Goal: Information Seeking & Learning: Check status

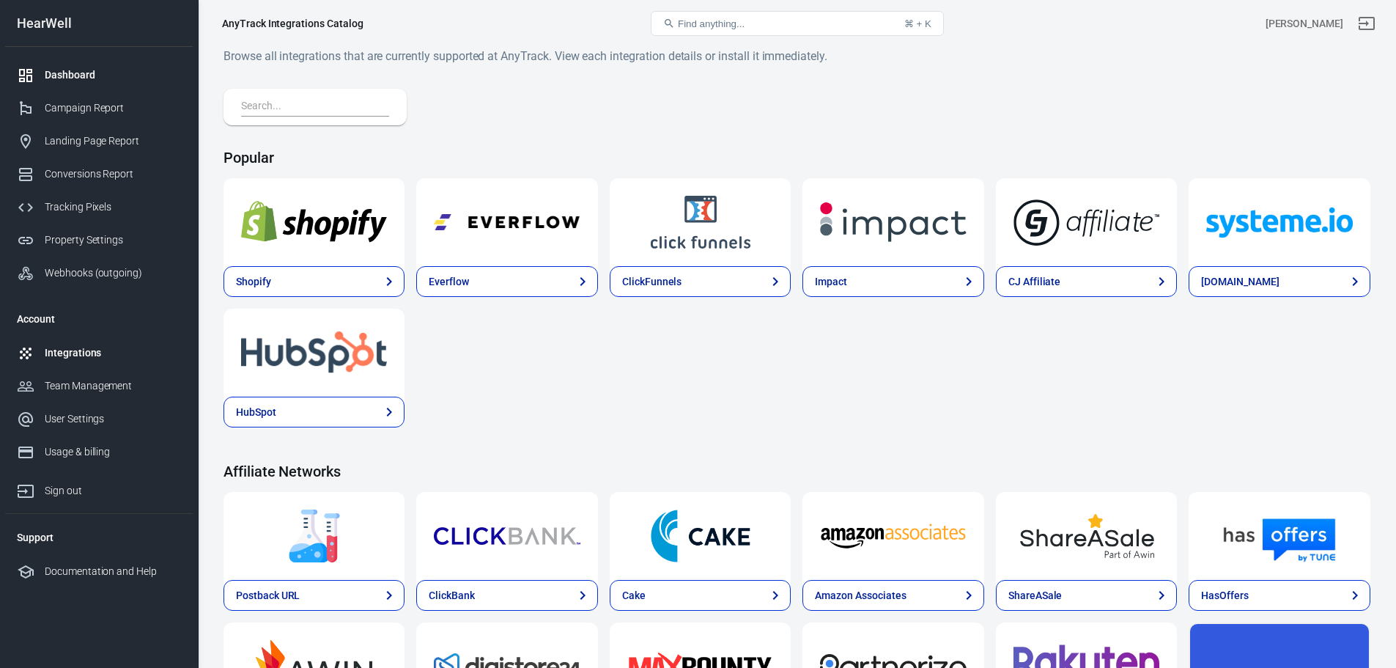
click at [83, 78] on div "Dashboard" at bounding box center [113, 74] width 136 height 15
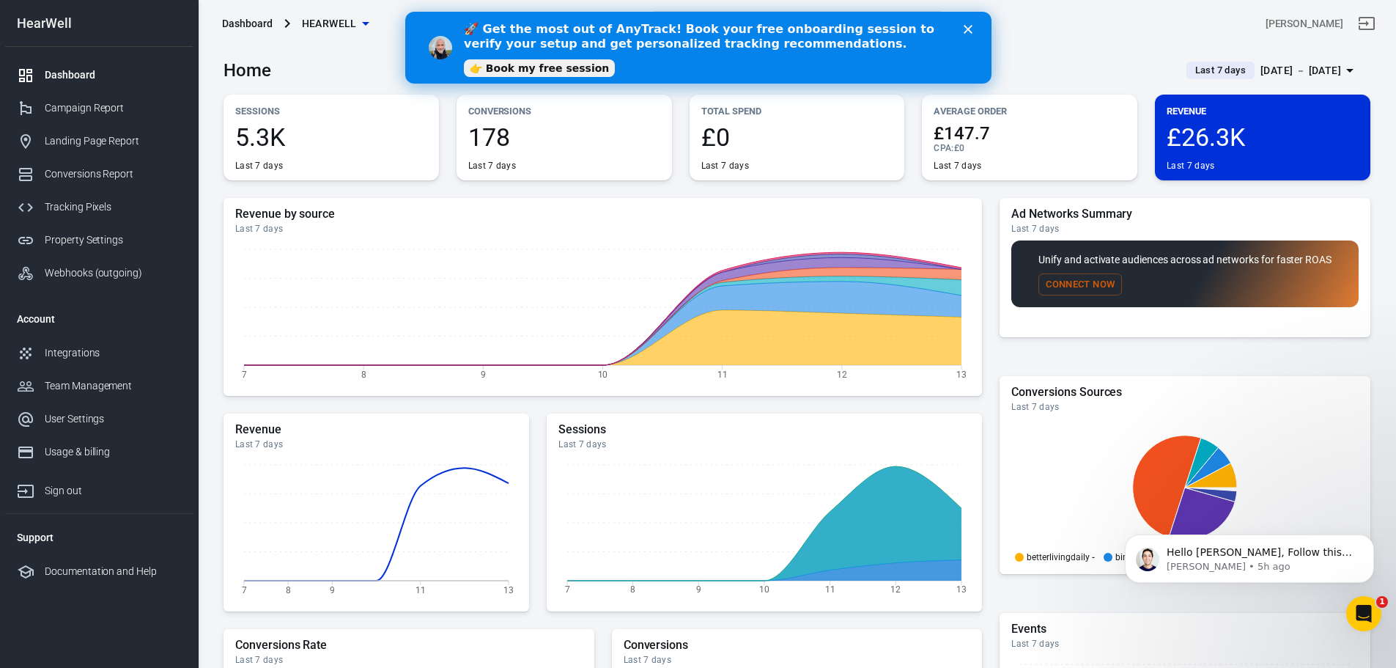
click at [1213, 74] on span "Last 7 days" at bounding box center [1221, 70] width 62 height 15
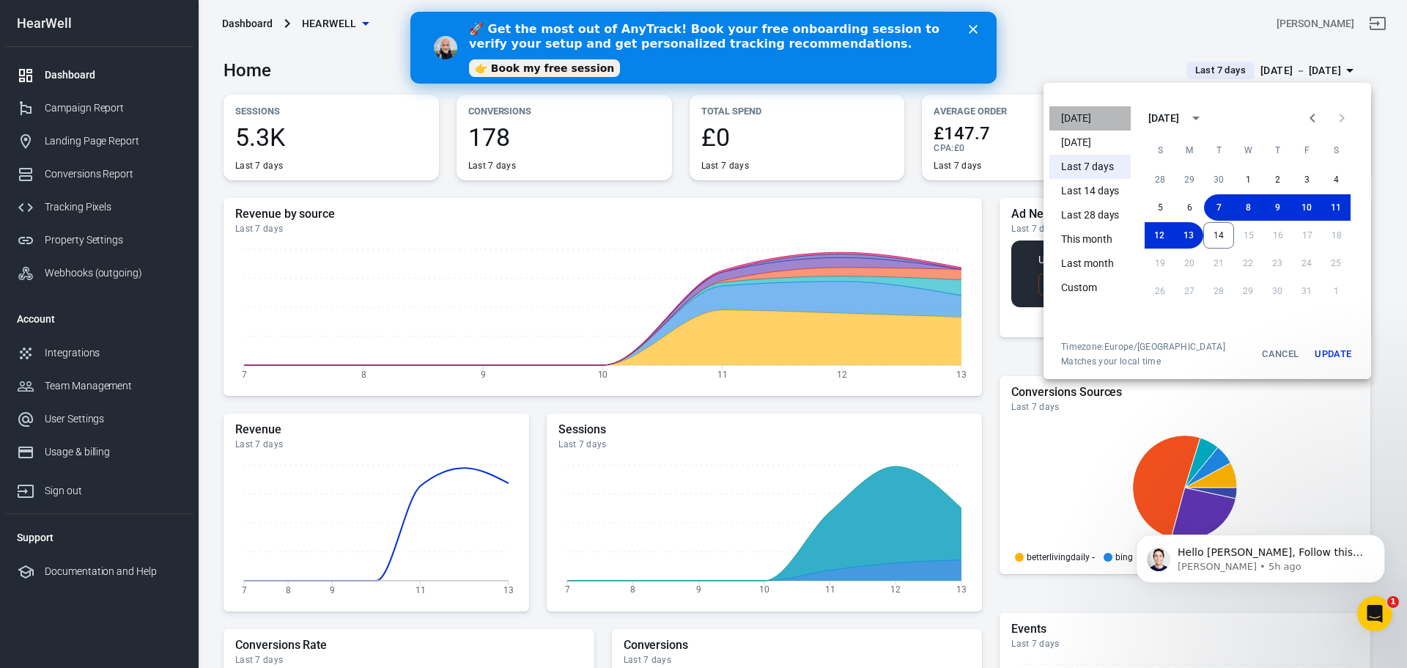
click at [1097, 116] on li "[DATE]" at bounding box center [1090, 118] width 81 height 24
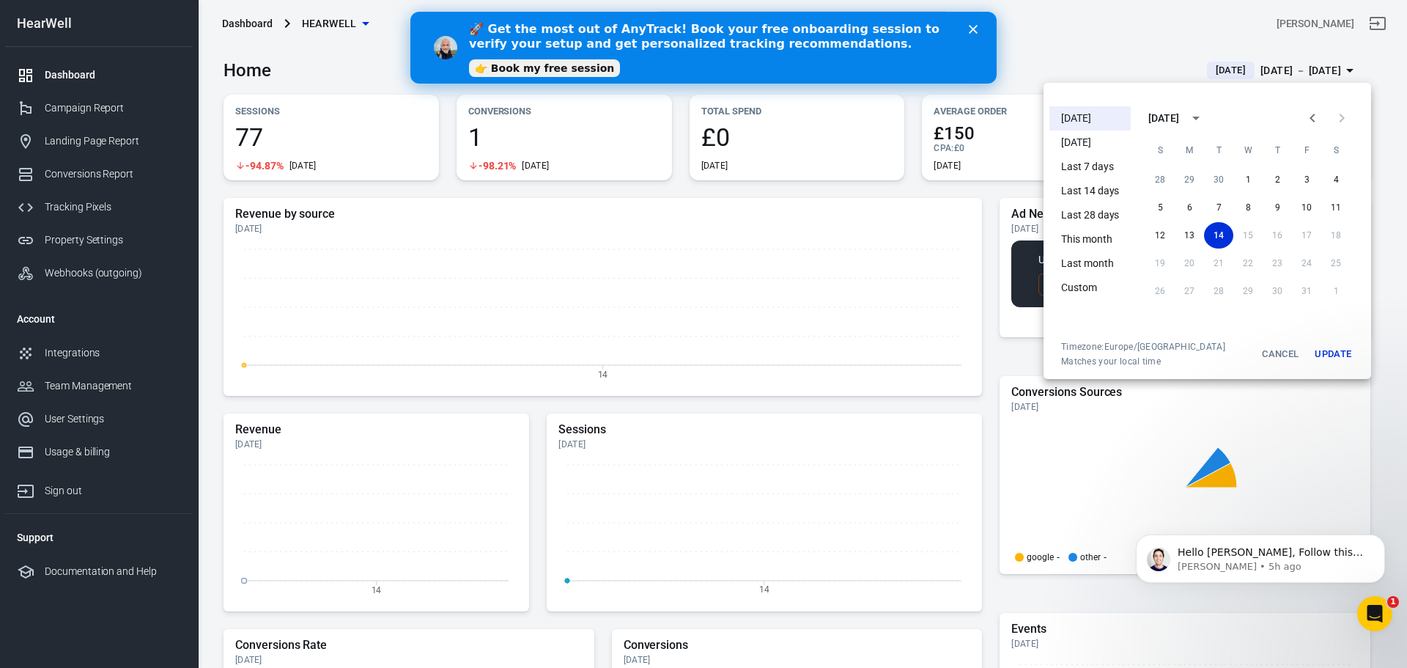
click at [972, 28] on polygon "Close" at bounding box center [973, 29] width 9 height 9
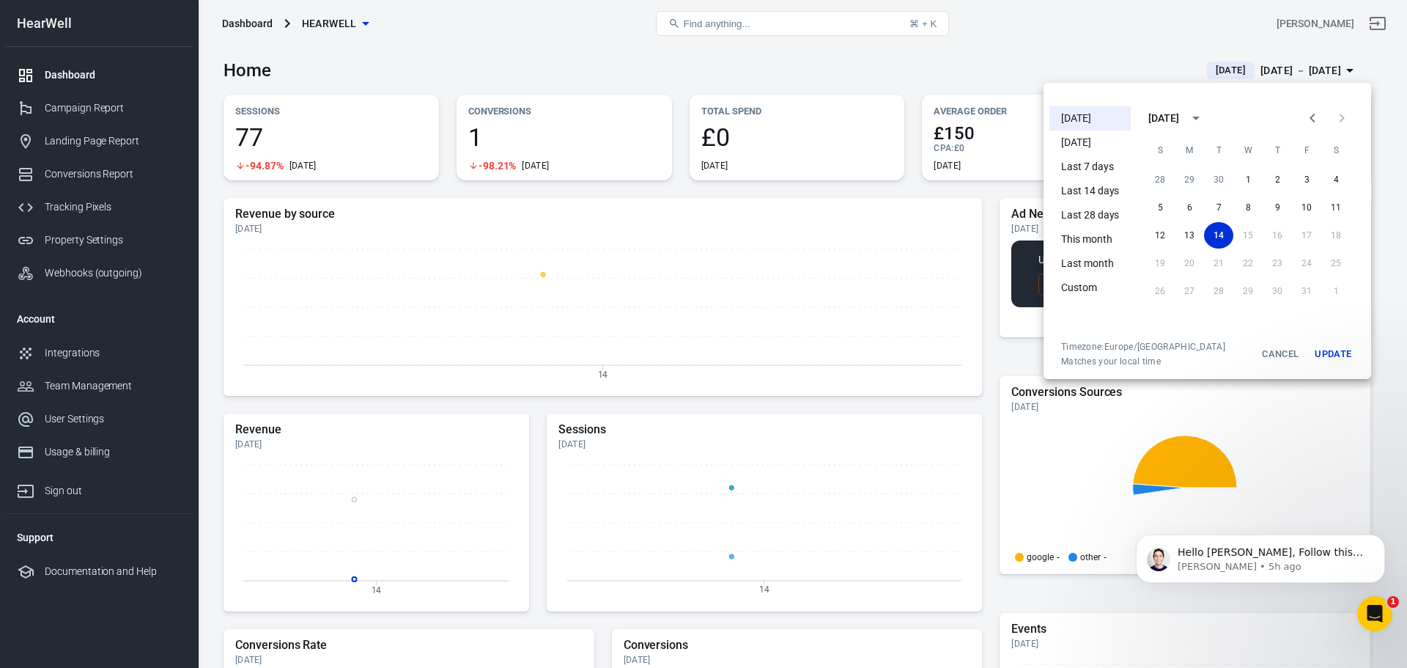
click at [1073, 59] on div at bounding box center [703, 334] width 1407 height 668
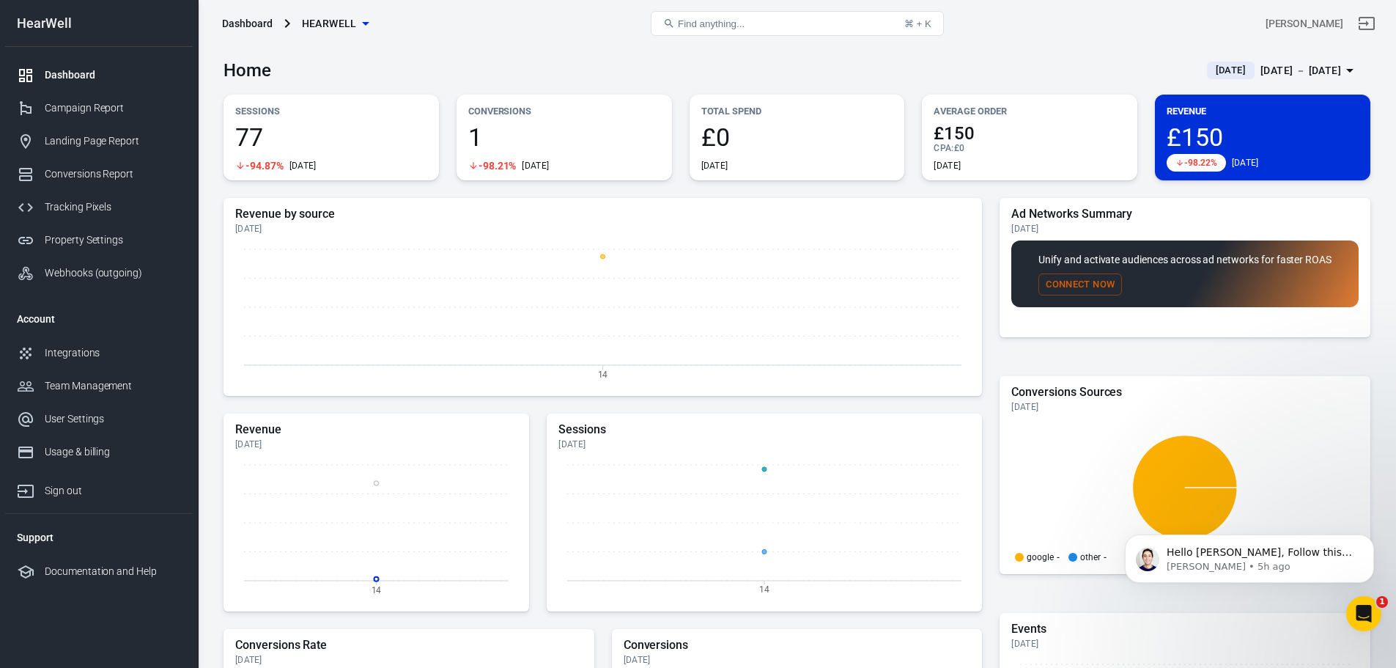
click at [1220, 79] on div "[DATE] [DATE] － [DATE]" at bounding box center [1274, 71] width 134 height 18
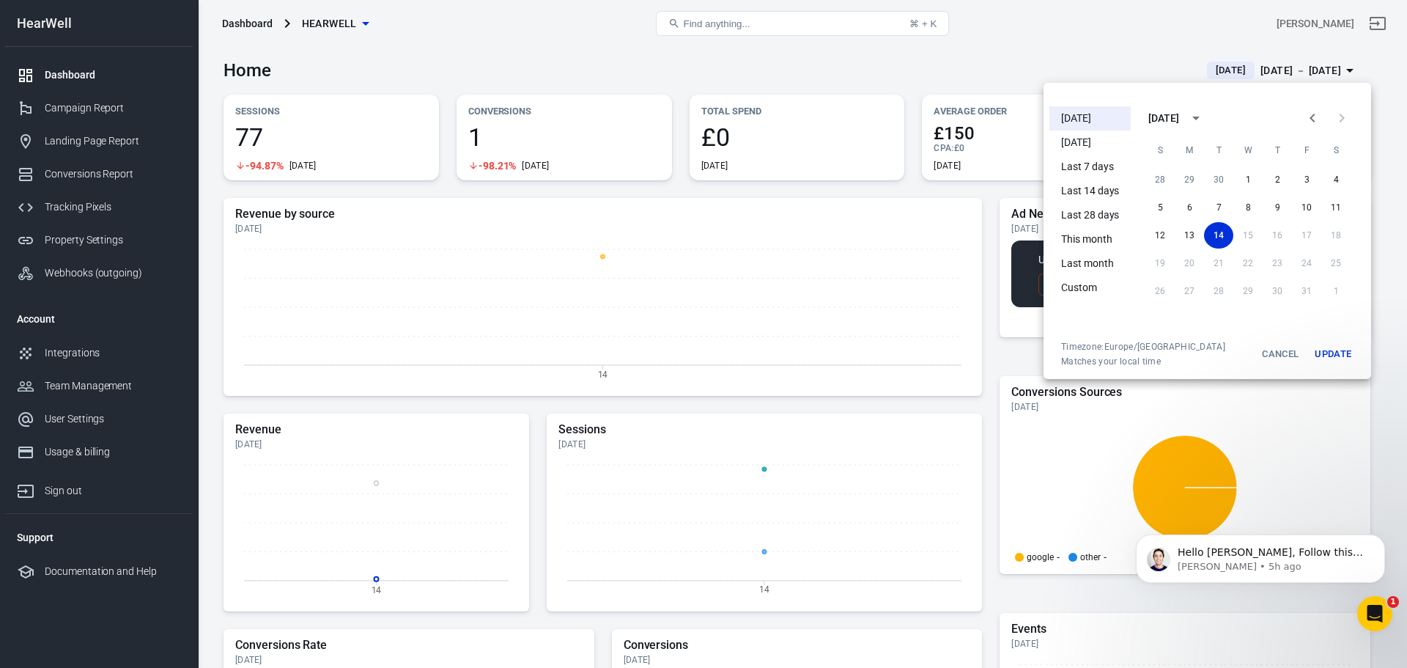
click at [1106, 142] on li "[DATE]" at bounding box center [1090, 142] width 81 height 24
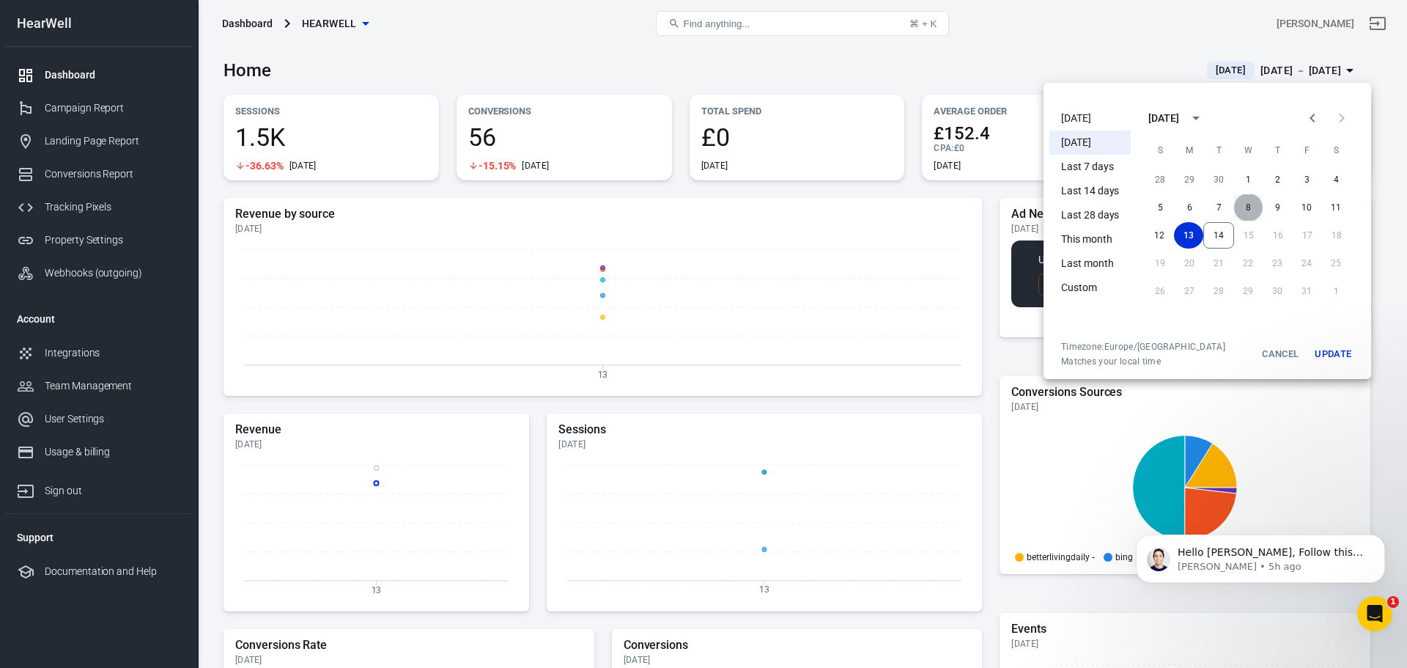
click at [1251, 205] on button "8" at bounding box center [1248, 207] width 29 height 26
click at [1344, 357] on button "Update" at bounding box center [1333, 354] width 47 height 26
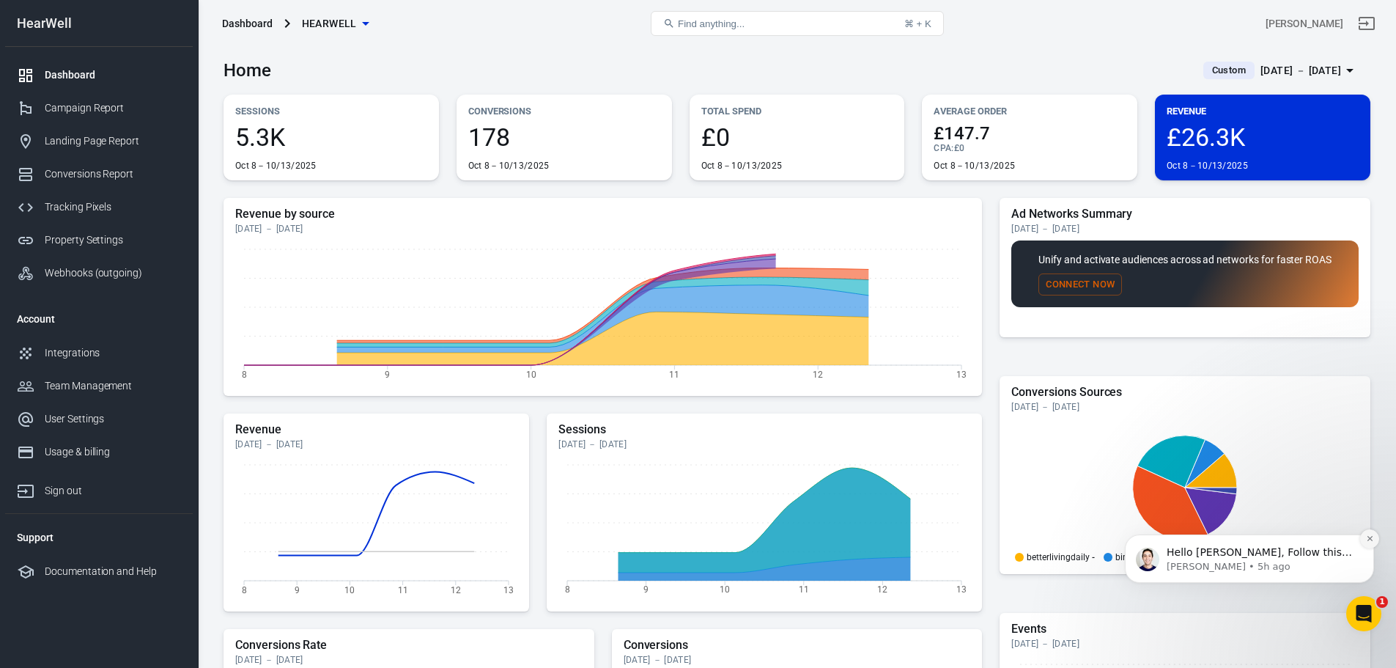
click at [1370, 544] on button "Dismiss notification" at bounding box center [1369, 538] width 19 height 19
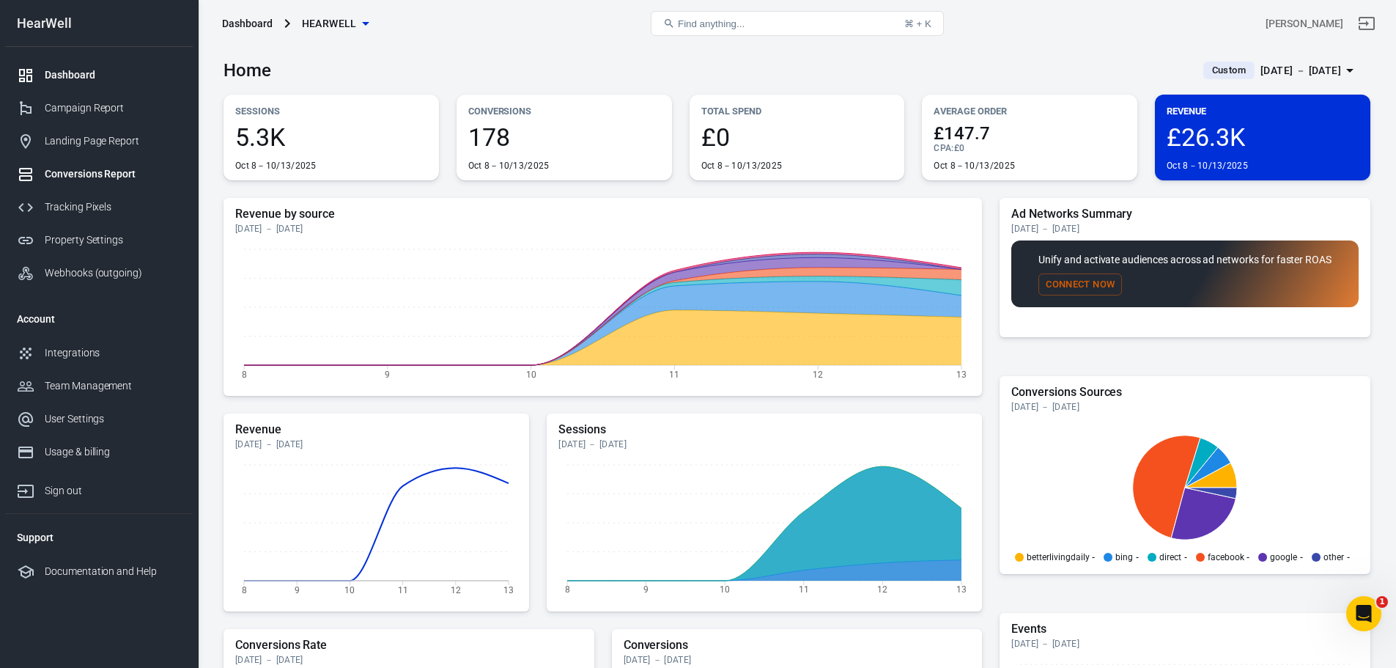
click at [119, 174] on div "Conversions Report" at bounding box center [113, 173] width 136 height 15
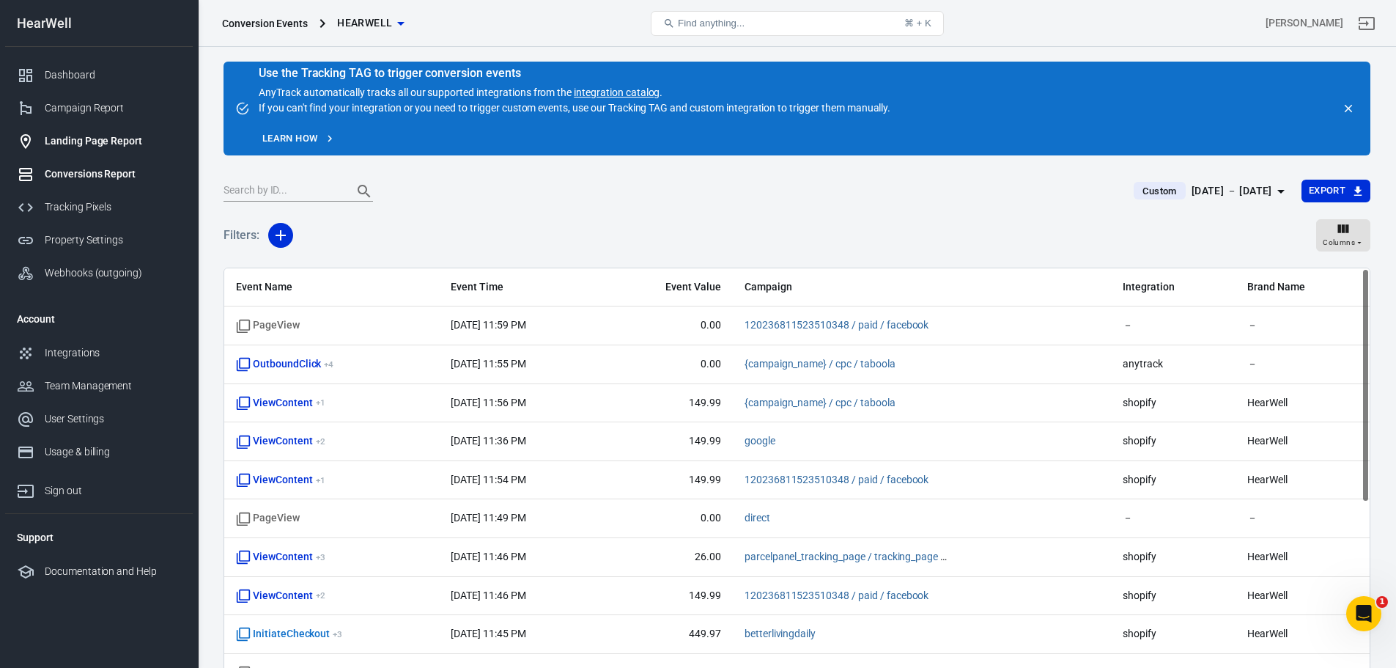
click at [109, 140] on div "Landing Page Report" at bounding box center [113, 140] width 136 height 15
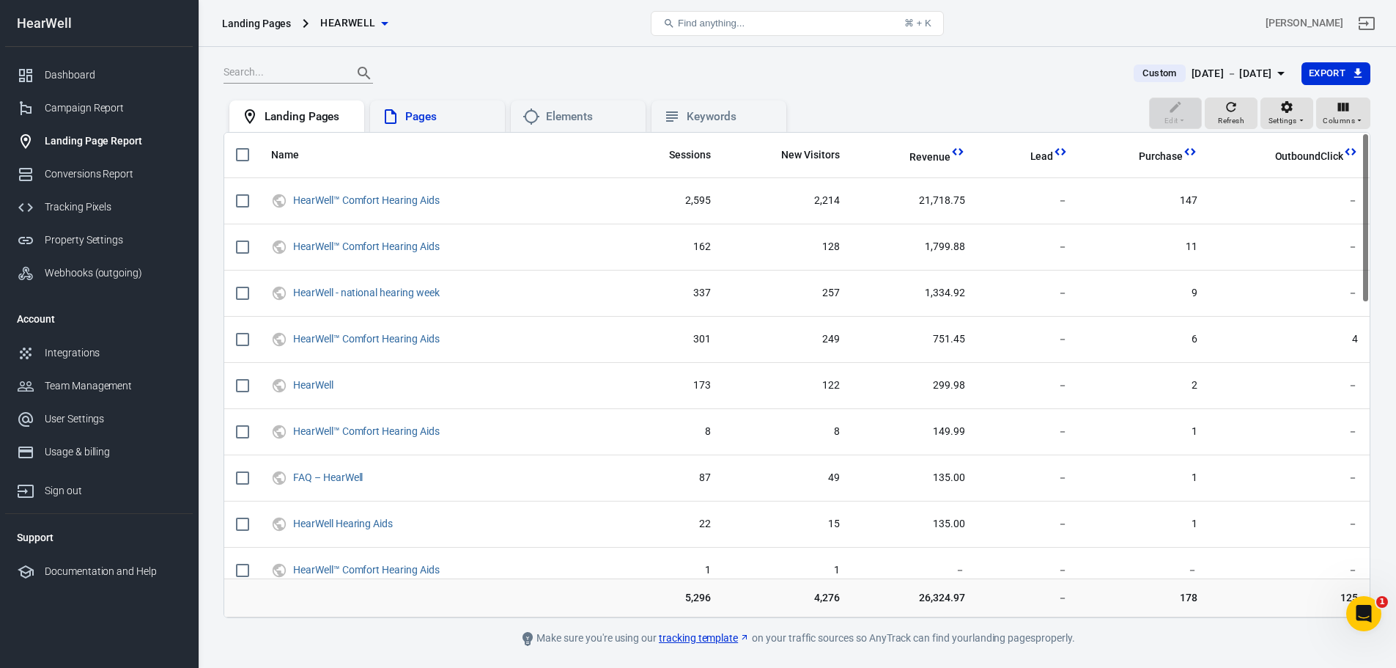
click at [424, 116] on div "Pages" at bounding box center [449, 116] width 88 height 15
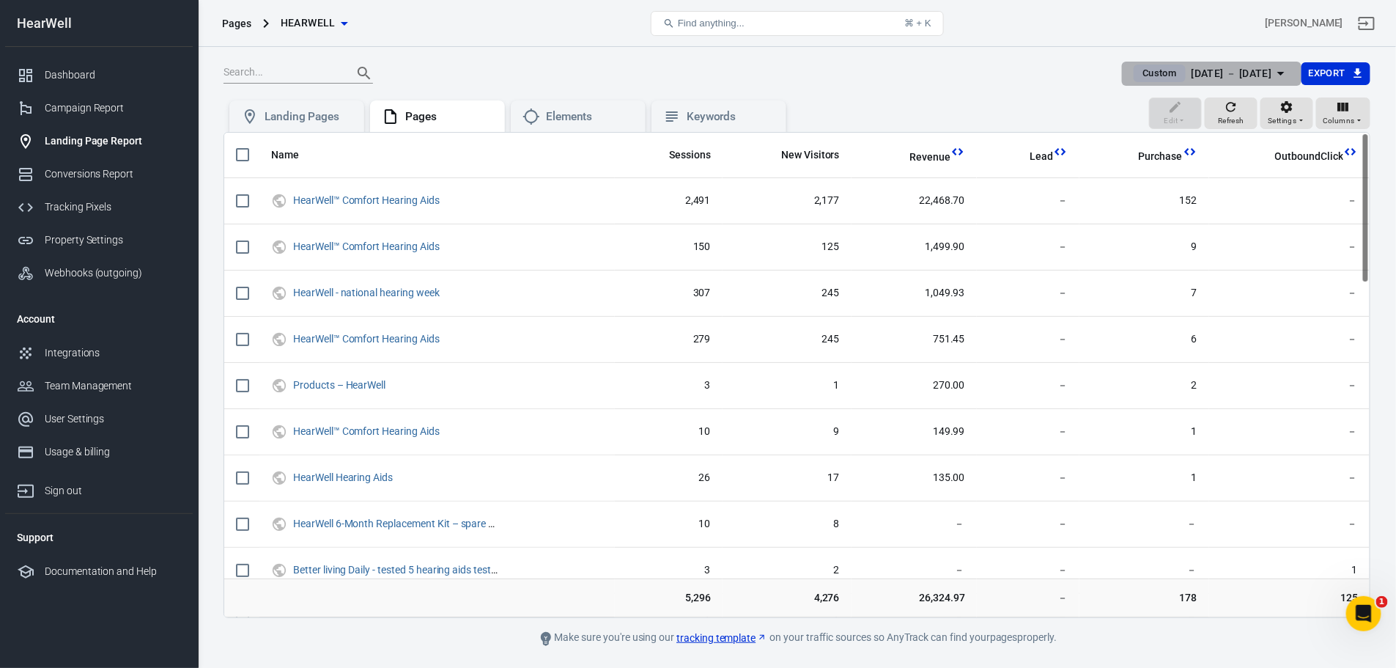
click at [1226, 68] on div "[DATE] － [DATE]" at bounding box center [1232, 74] width 81 height 18
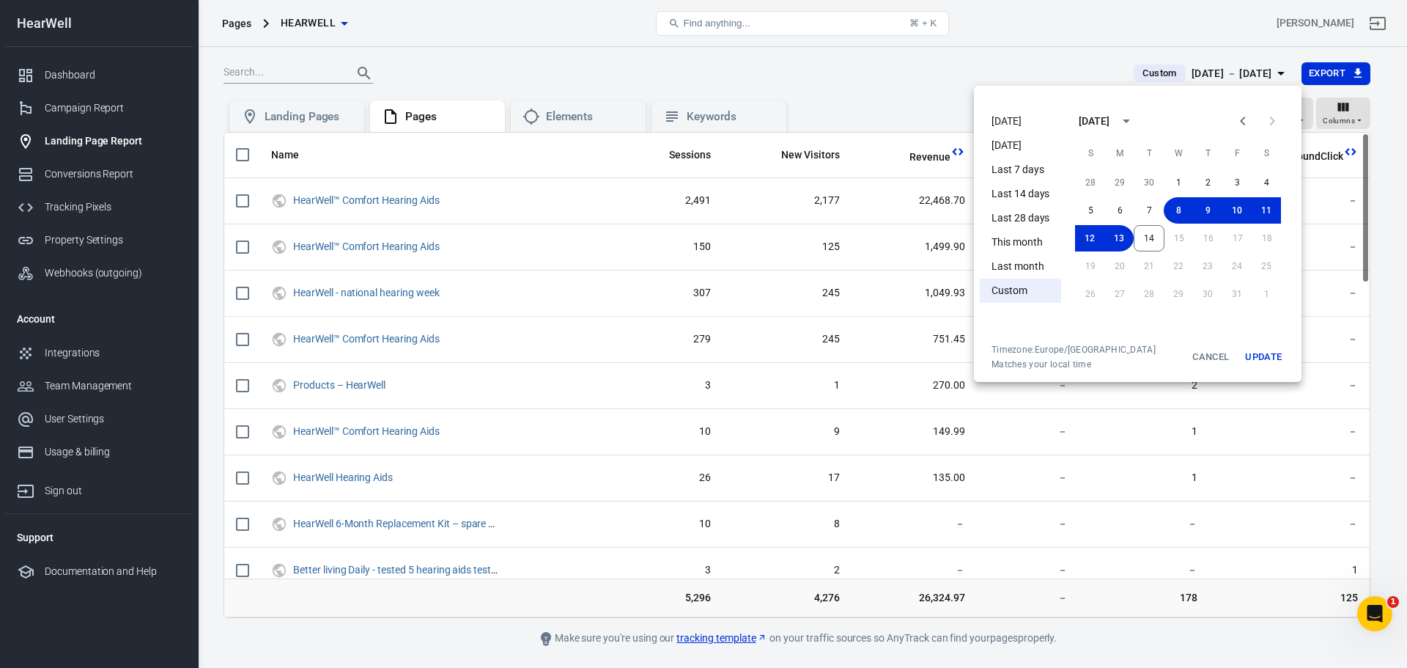
click at [1010, 137] on li "[DATE]" at bounding box center [1020, 145] width 81 height 24
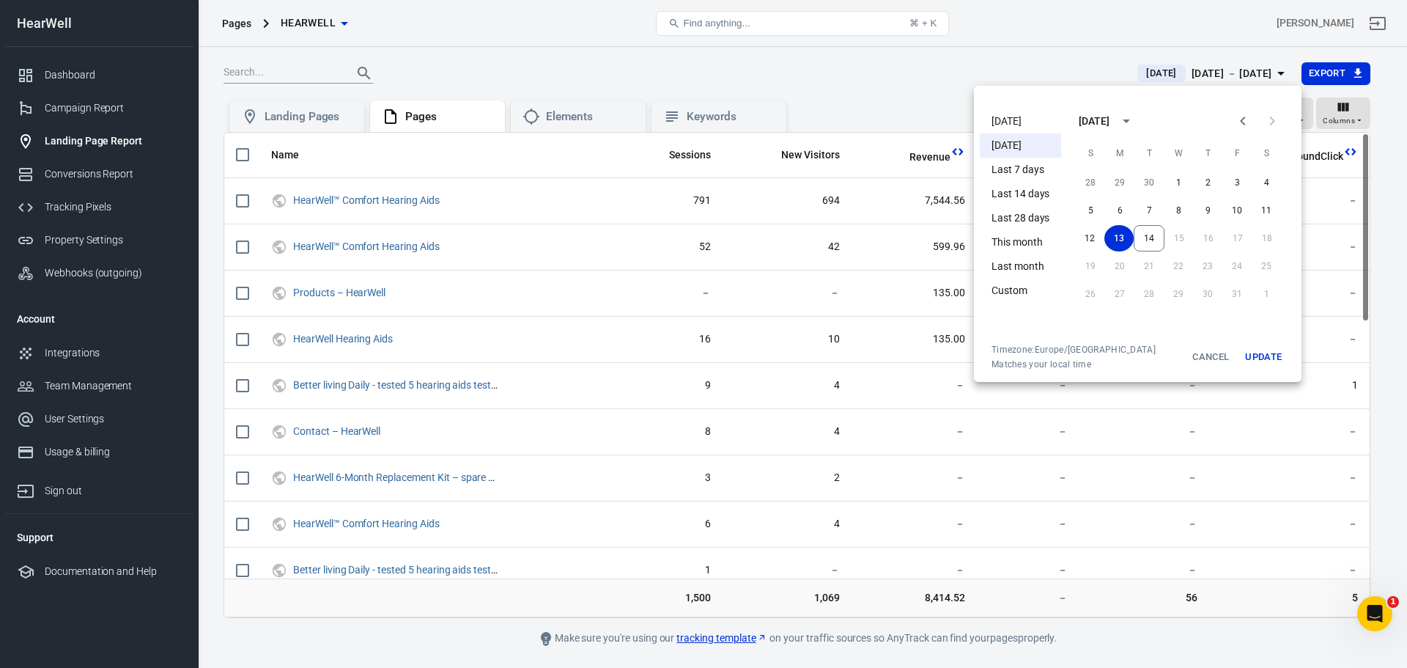
click at [833, 78] on div at bounding box center [703, 334] width 1407 height 668
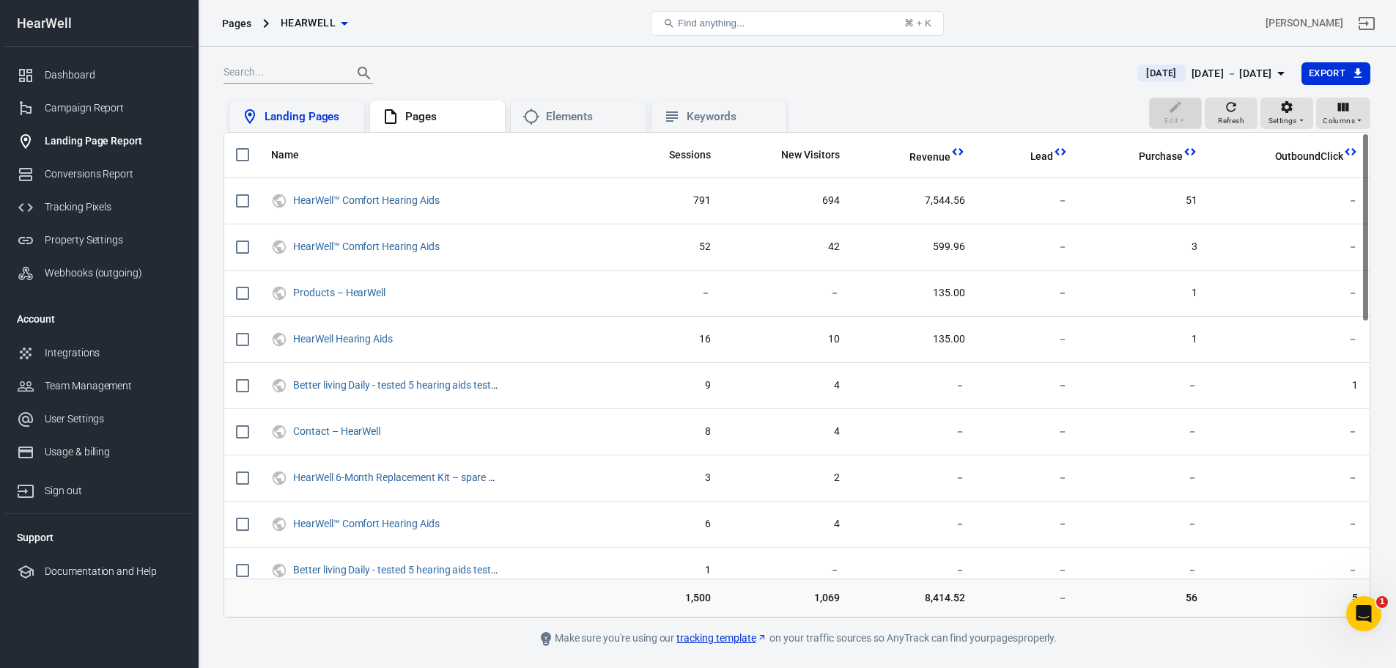
click at [309, 109] on div "Landing Pages" at bounding box center [309, 116] width 88 height 15
click at [441, 125] on div "Pages" at bounding box center [437, 117] width 111 height 18
click at [613, 117] on div "Elements" at bounding box center [590, 116] width 88 height 15
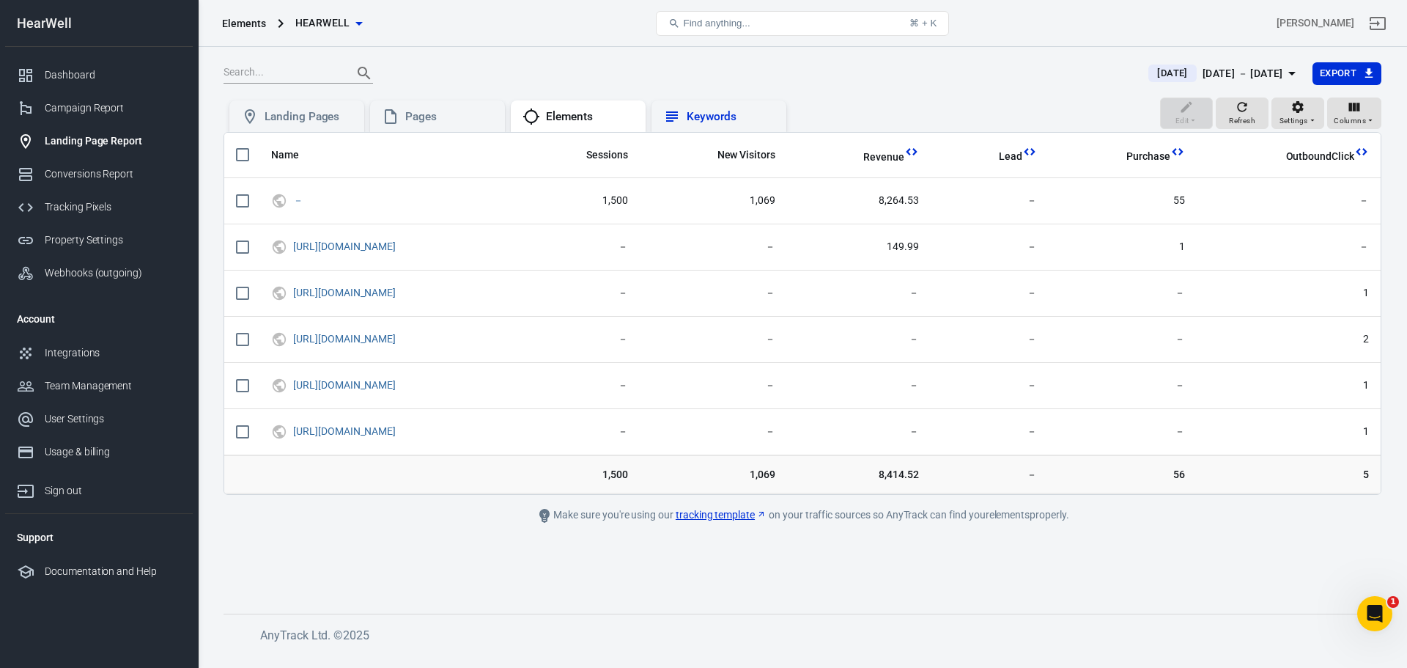
click at [715, 117] on div "Keywords" at bounding box center [731, 116] width 88 height 15
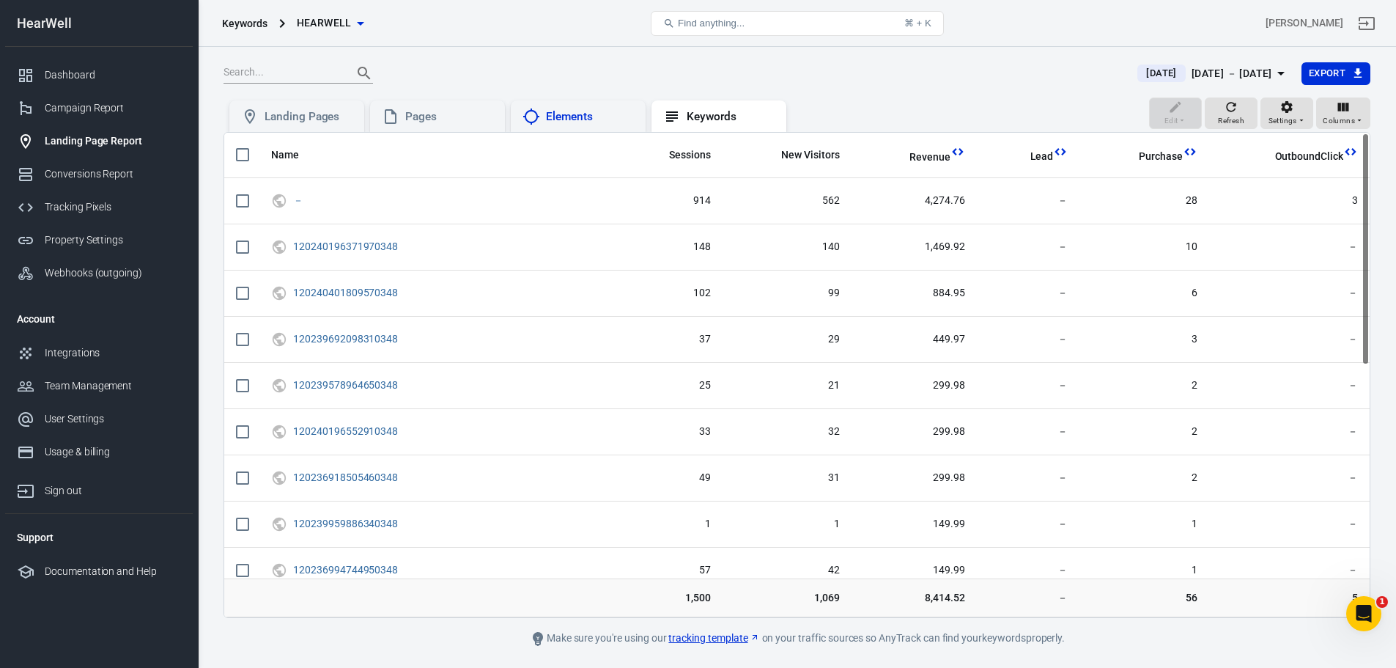
click at [603, 112] on div "Elements" at bounding box center [590, 116] width 88 height 15
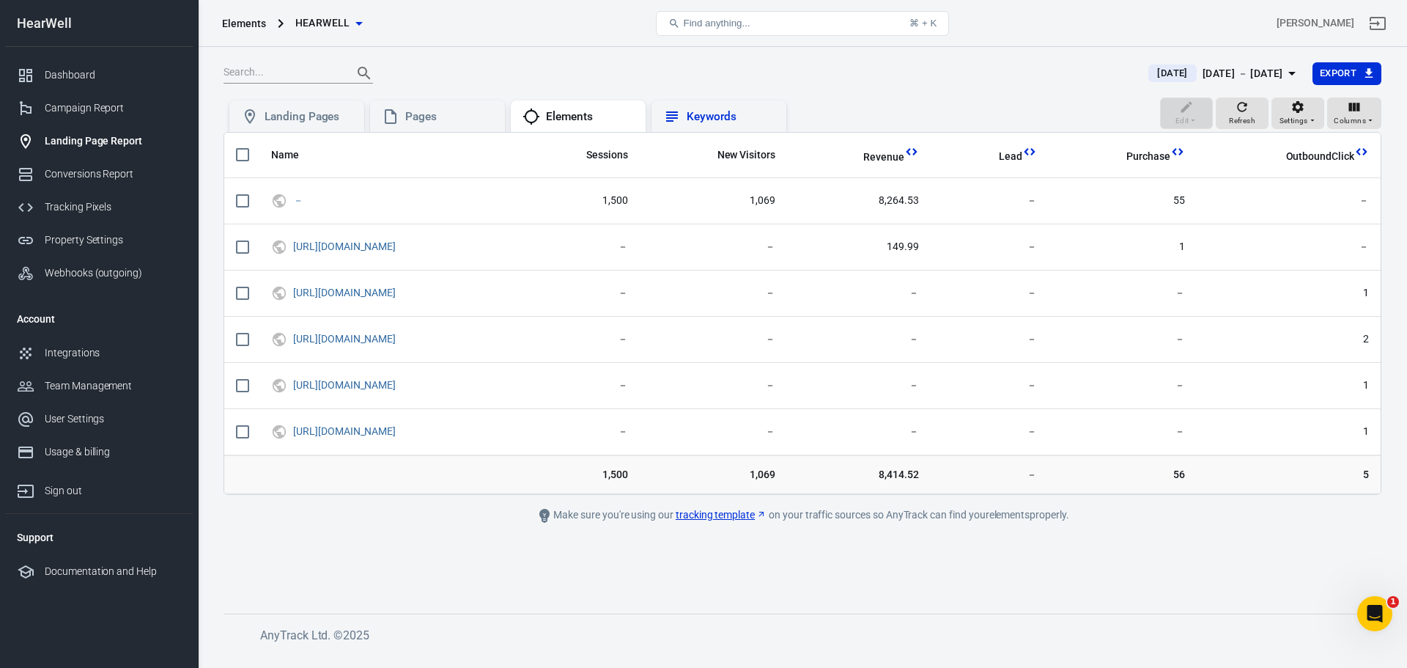
click at [708, 125] on div "Keywords" at bounding box center [718, 117] width 111 height 18
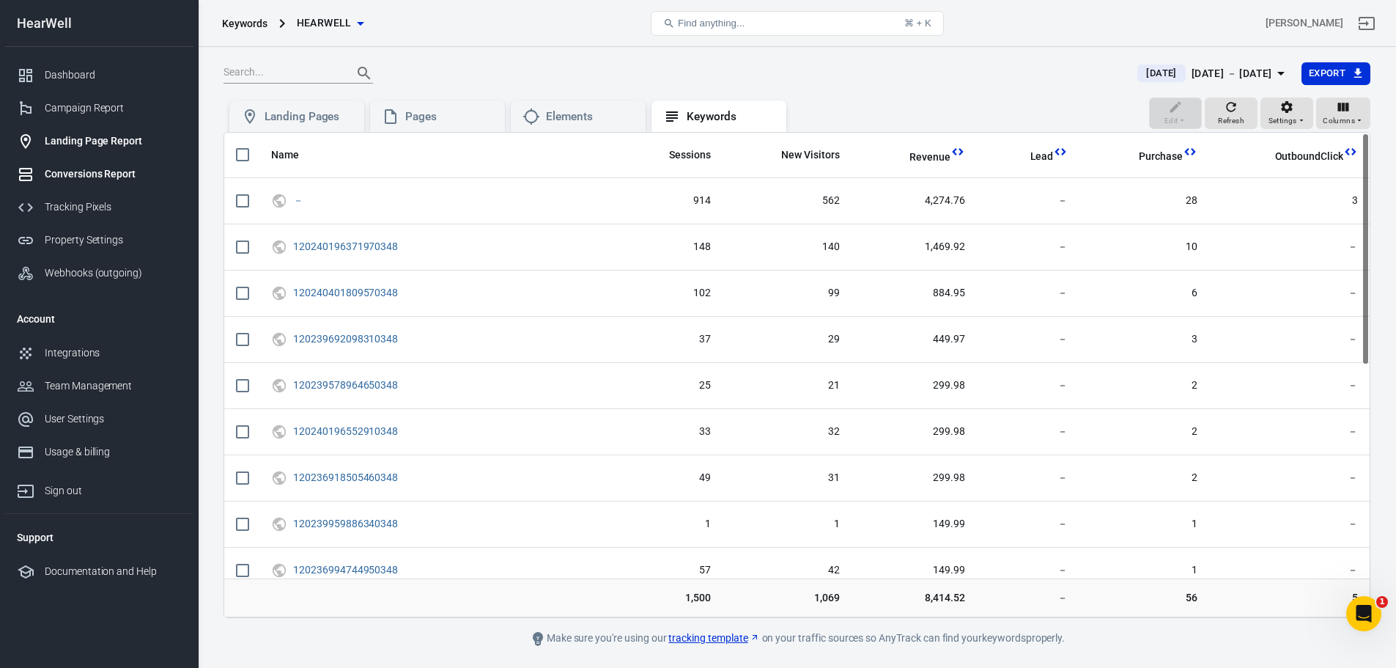
click at [139, 168] on div "Conversions Report" at bounding box center [113, 173] width 136 height 15
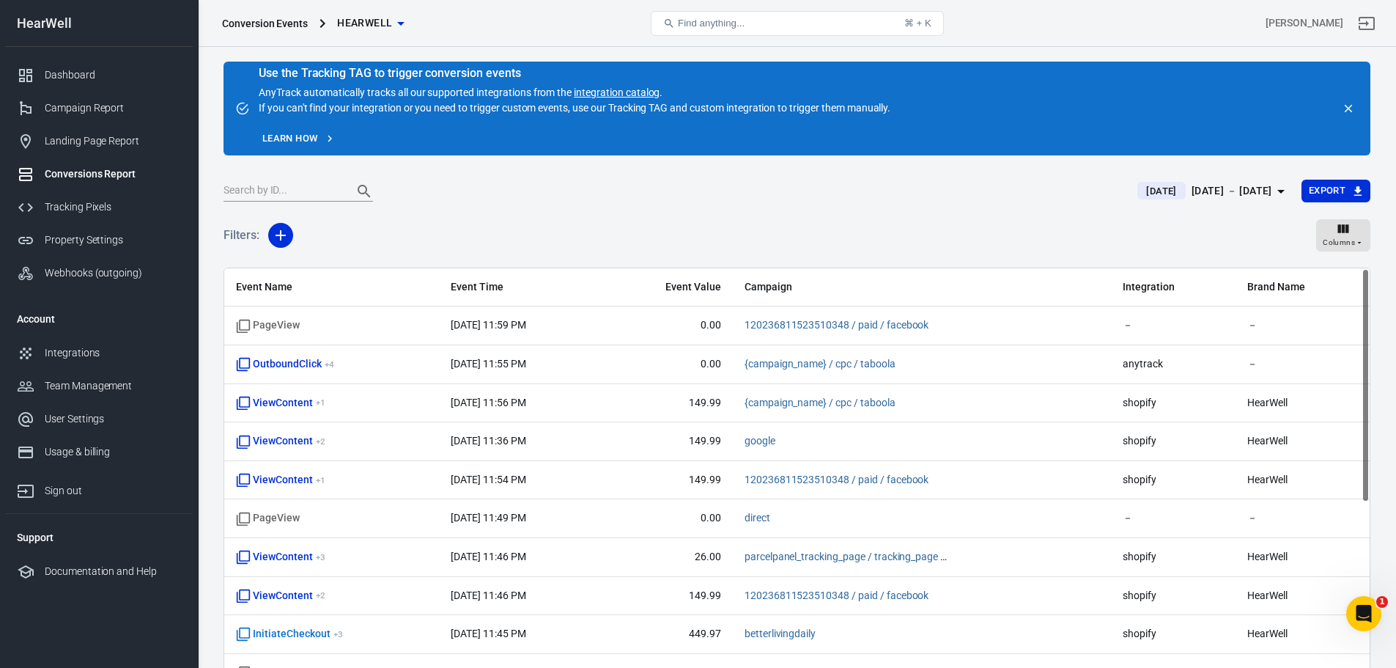
click at [718, 290] on span "Event Value" at bounding box center [667, 287] width 107 height 15
click at [95, 238] on div "Property Settings" at bounding box center [113, 239] width 136 height 15
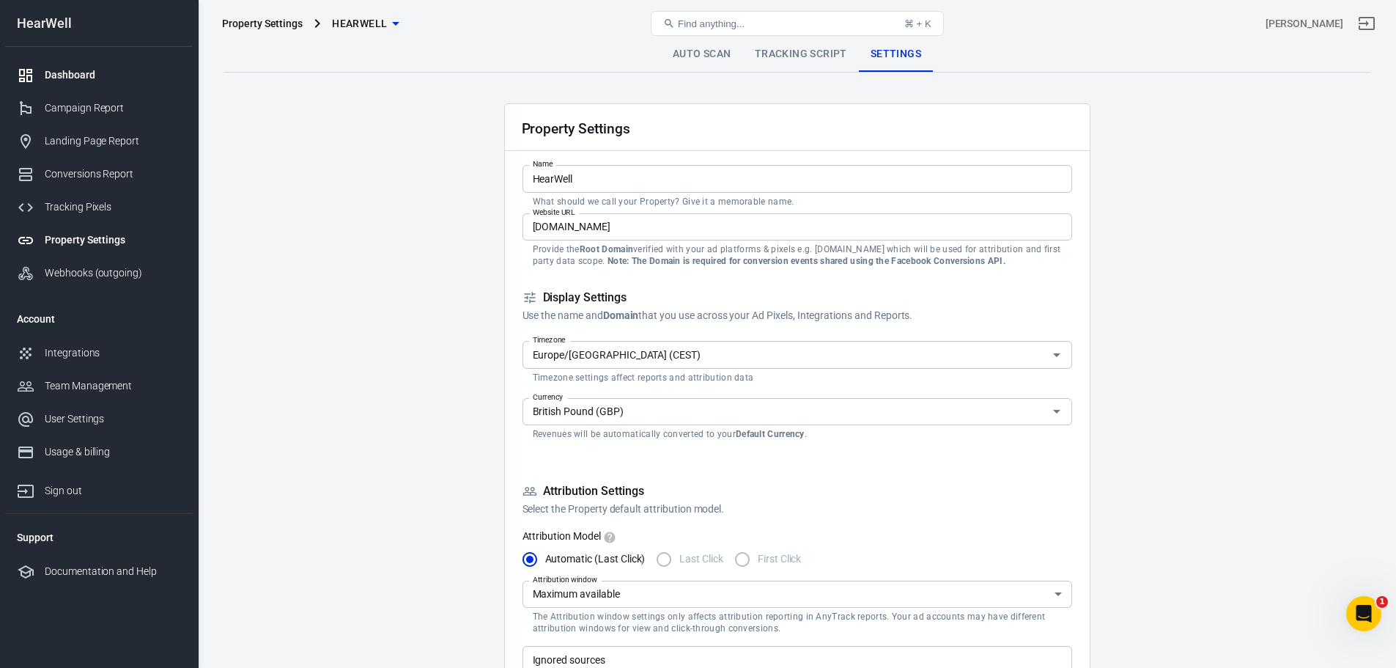
click at [85, 75] on div "Dashboard" at bounding box center [113, 74] width 136 height 15
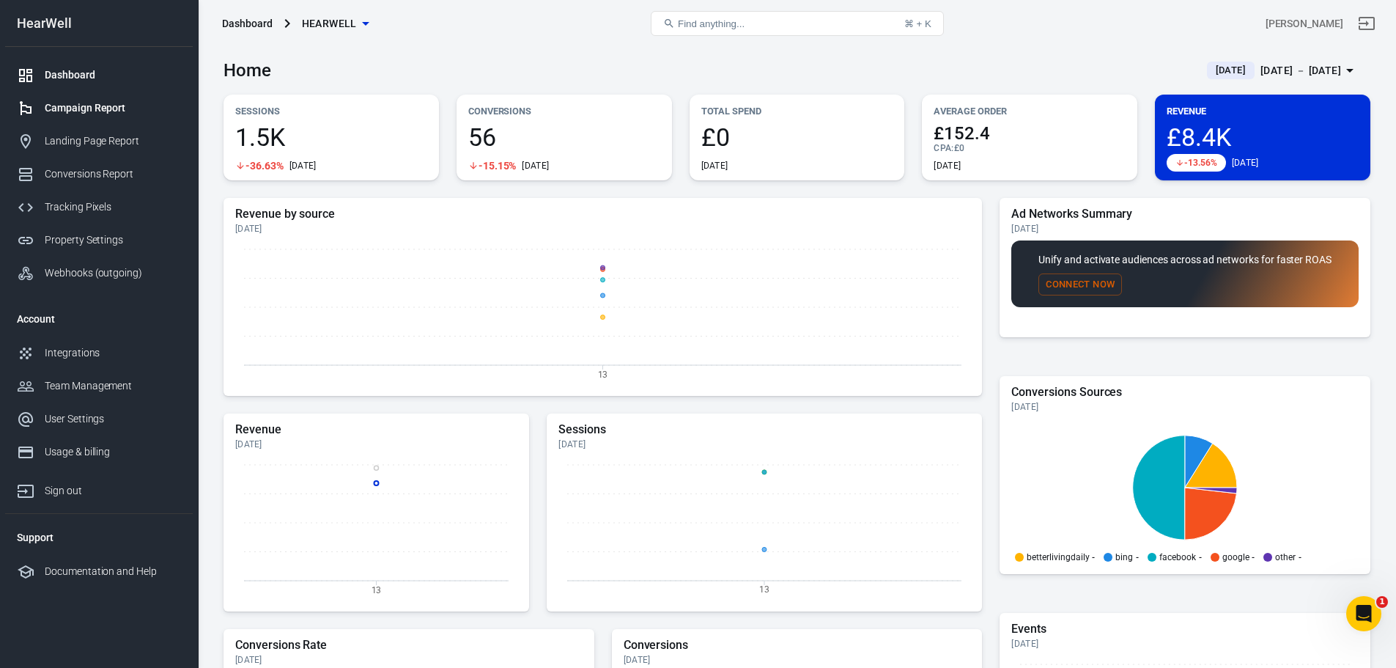
click at [89, 119] on link "Campaign Report" at bounding box center [99, 108] width 188 height 33
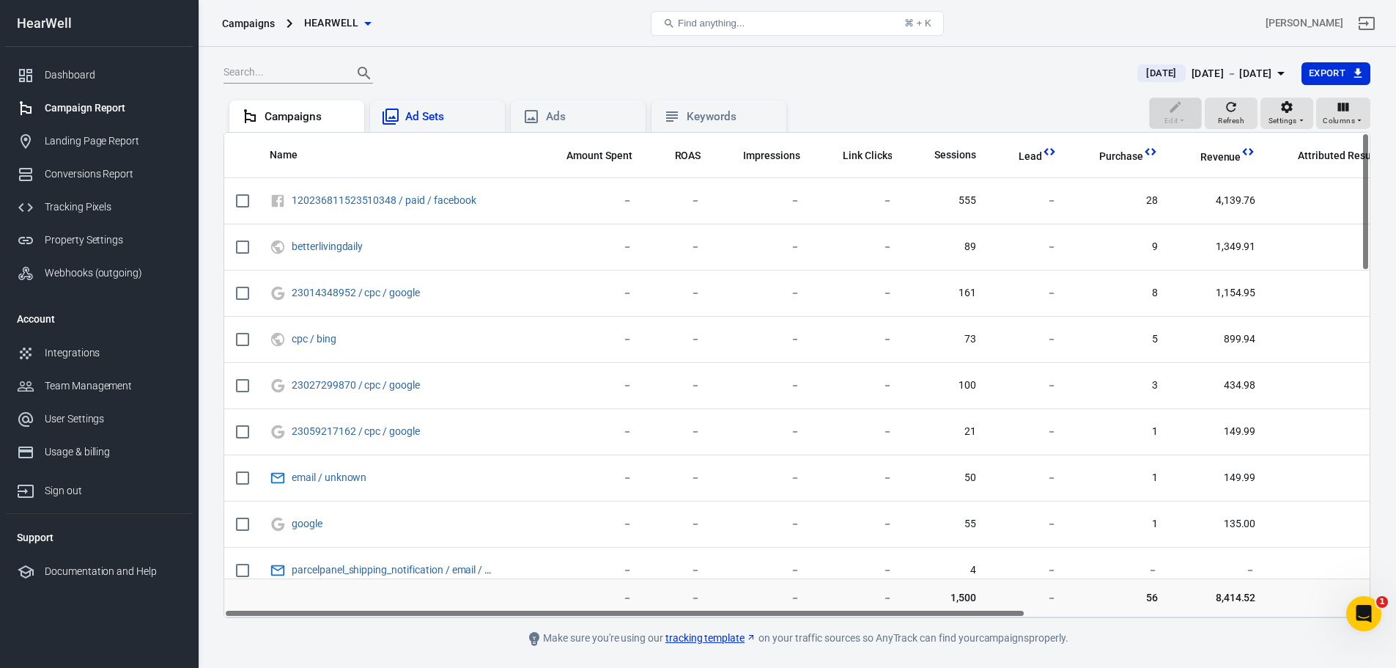
click at [424, 125] on div "Ad Sets" at bounding box center [437, 117] width 111 height 18
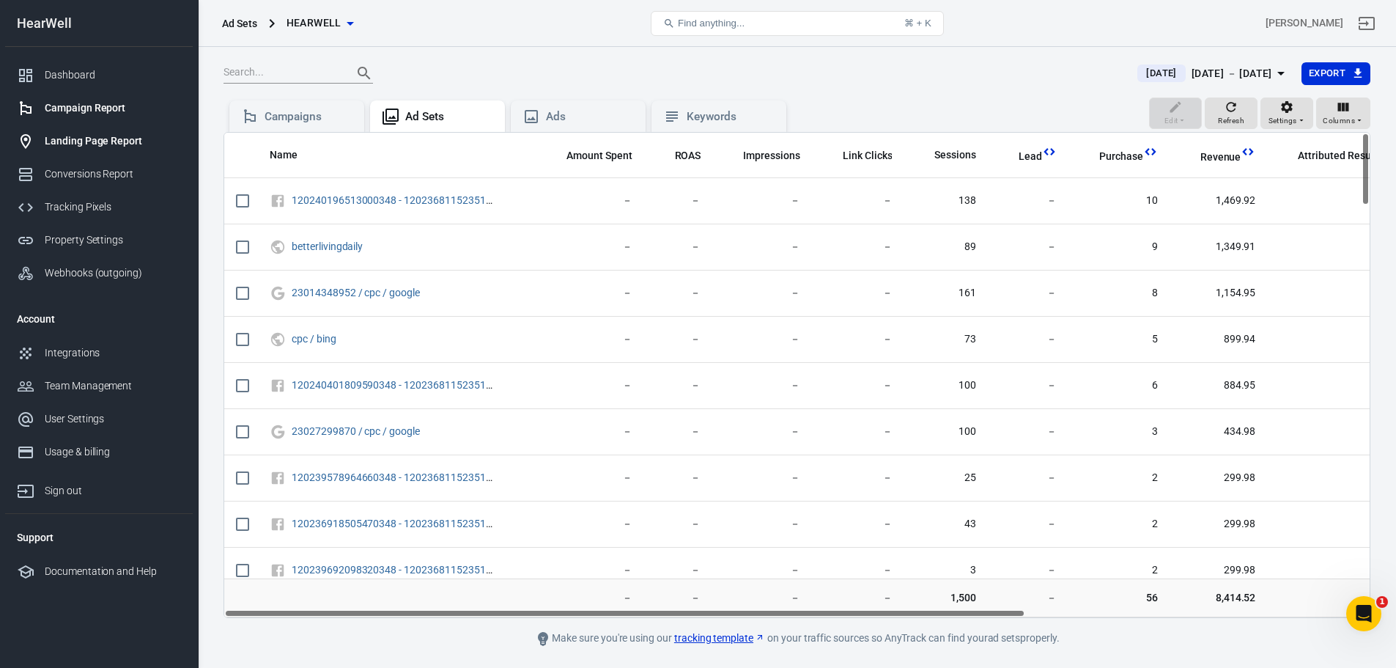
click at [91, 141] on div "Landing Page Report" at bounding box center [113, 140] width 136 height 15
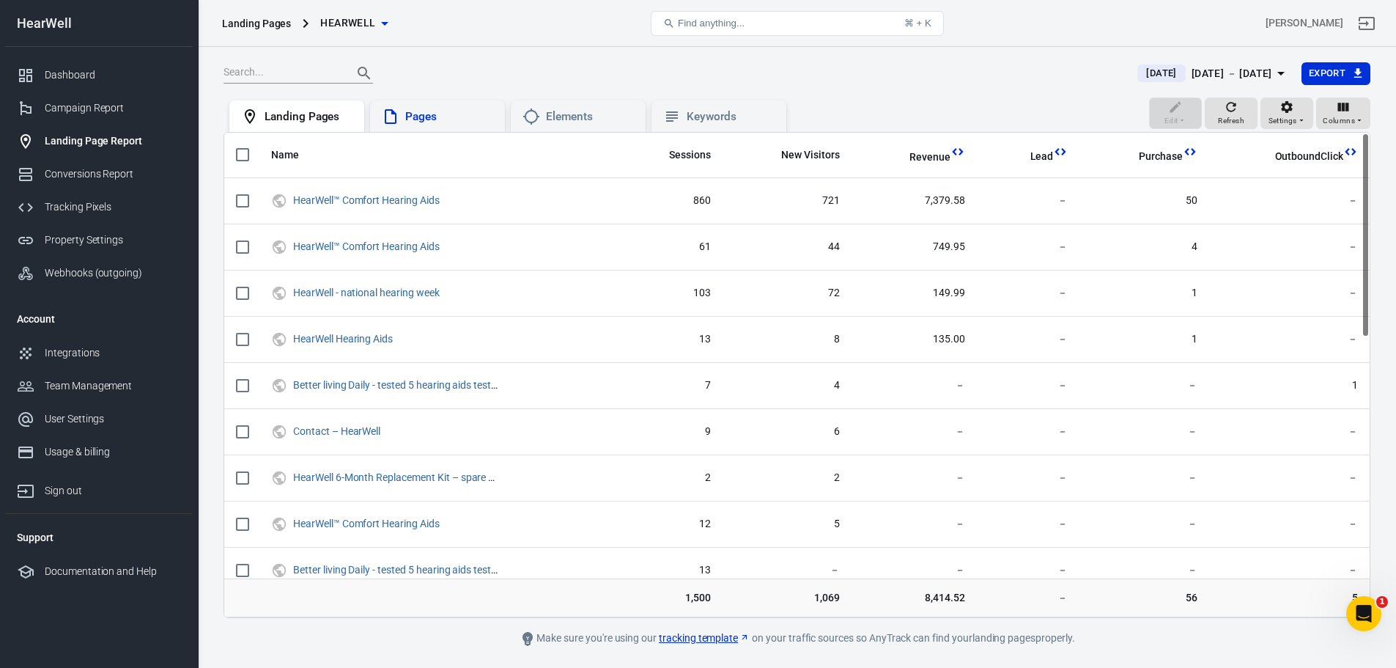
click at [420, 118] on div "Pages" at bounding box center [449, 116] width 88 height 15
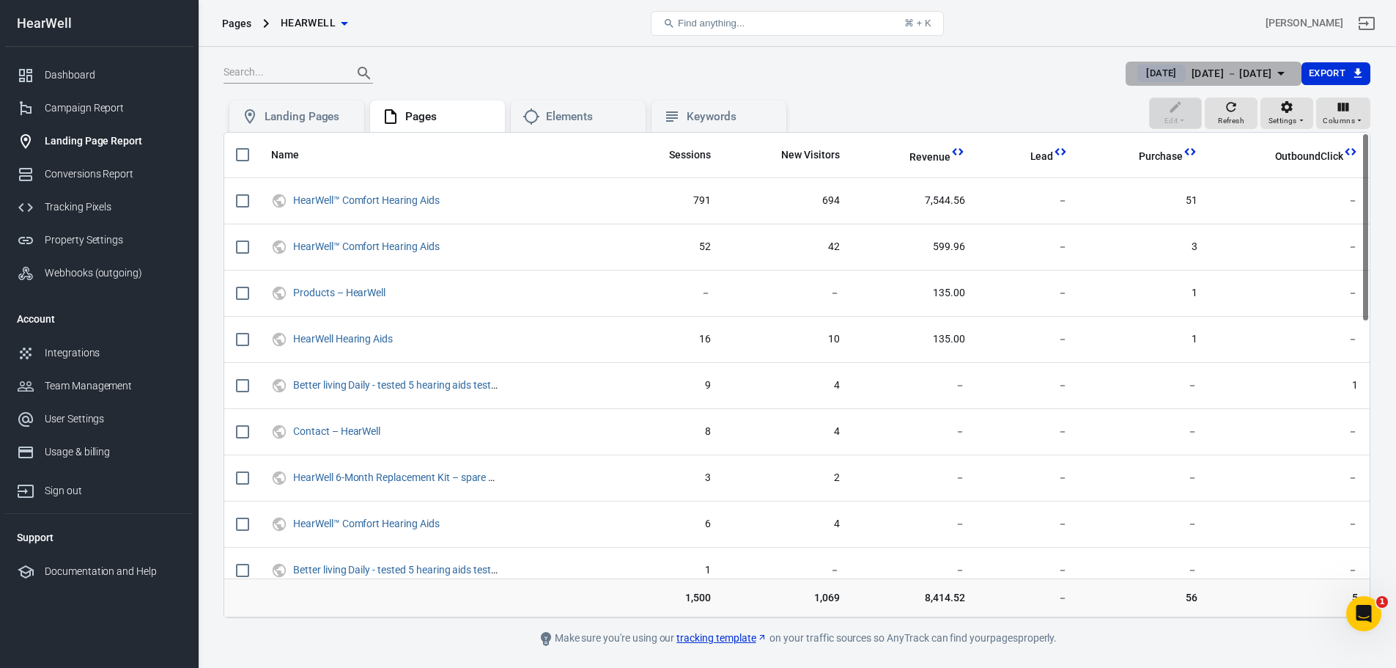
click at [1239, 75] on div "[DATE] － [DATE]" at bounding box center [1232, 74] width 81 height 18
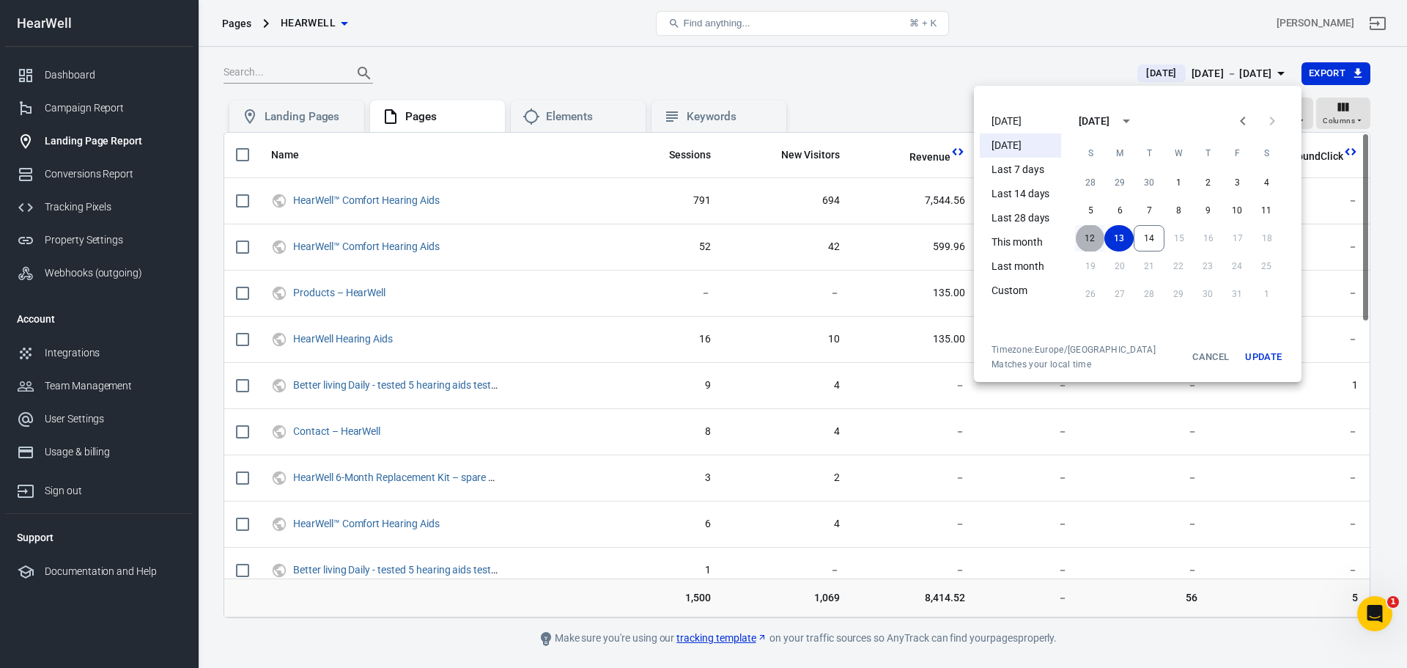
click at [1094, 242] on button "12" at bounding box center [1089, 238] width 29 height 26
click at [1212, 211] on button "9" at bounding box center [1207, 210] width 29 height 26
click at [1275, 351] on button "Update" at bounding box center [1263, 357] width 47 height 26
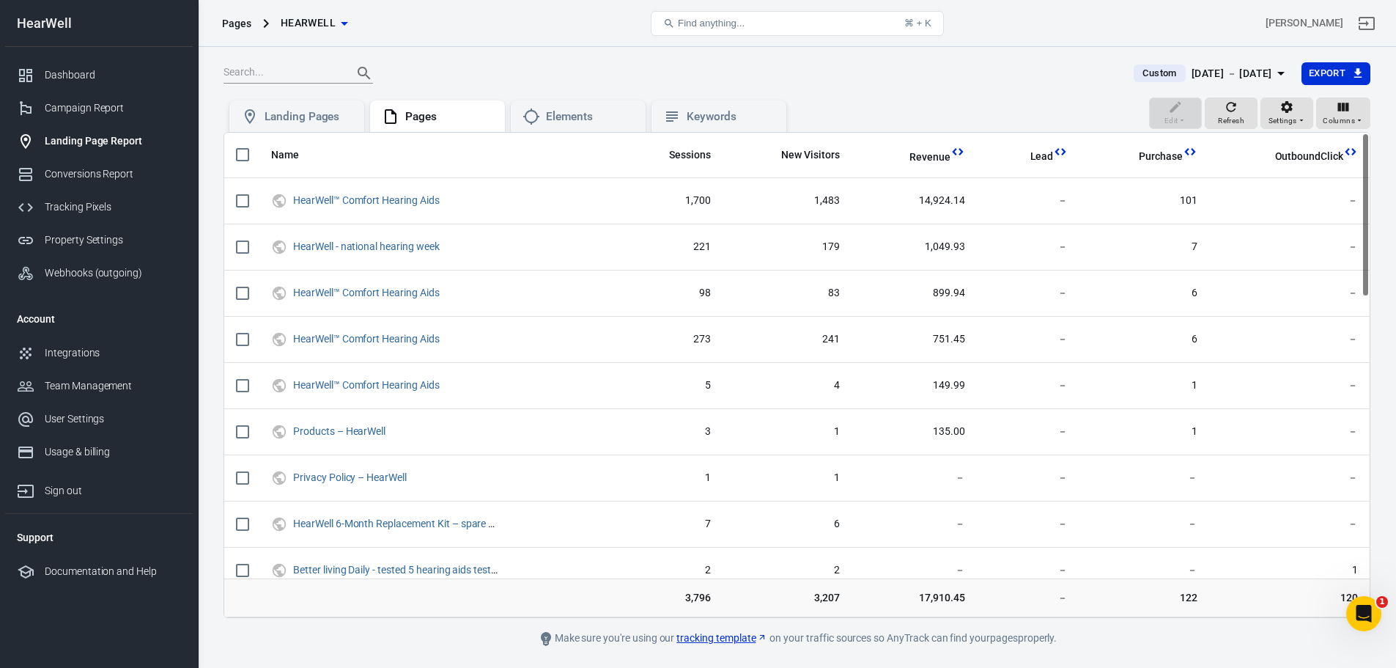
click at [1252, 70] on div "[DATE] － [DATE]" at bounding box center [1232, 74] width 81 height 18
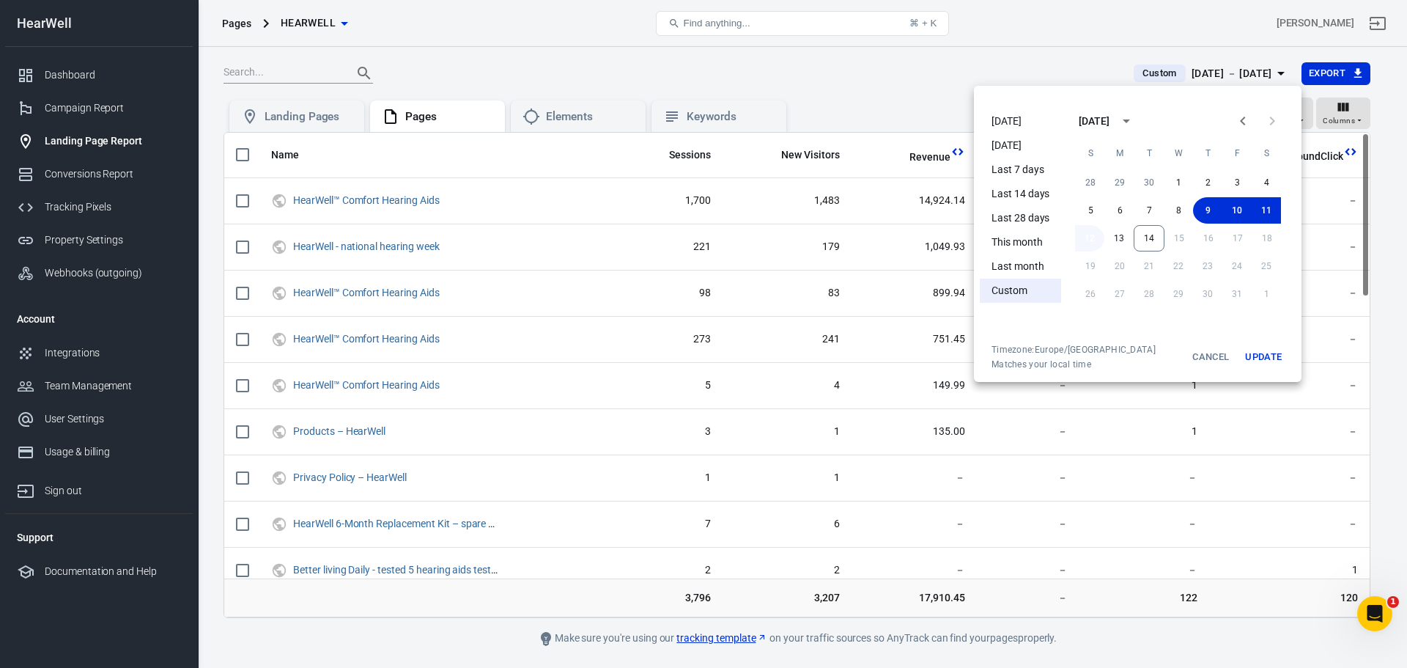
click at [1088, 235] on button "12" at bounding box center [1089, 238] width 29 height 26
click at [1117, 240] on button "13" at bounding box center [1119, 238] width 29 height 26
drag, startPoint x: 1267, startPoint y: 360, endPoint x: 1268, endPoint y: 353, distance: 7.5
click at [1268, 353] on button "Update" at bounding box center [1263, 357] width 47 height 26
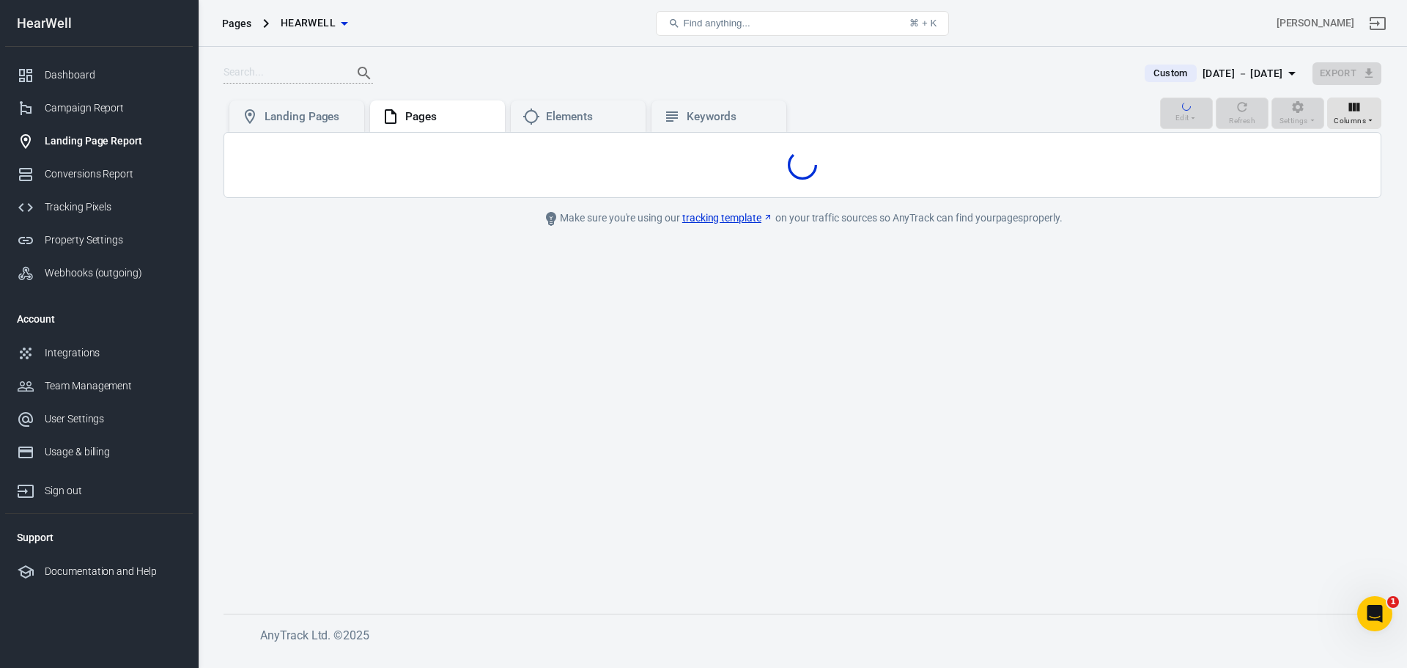
click at [1267, 355] on div "[DATE] [DATE] Last 7 days Last 14 days Last 28 days This month Last month Custo…" at bounding box center [703, 334] width 1407 height 668
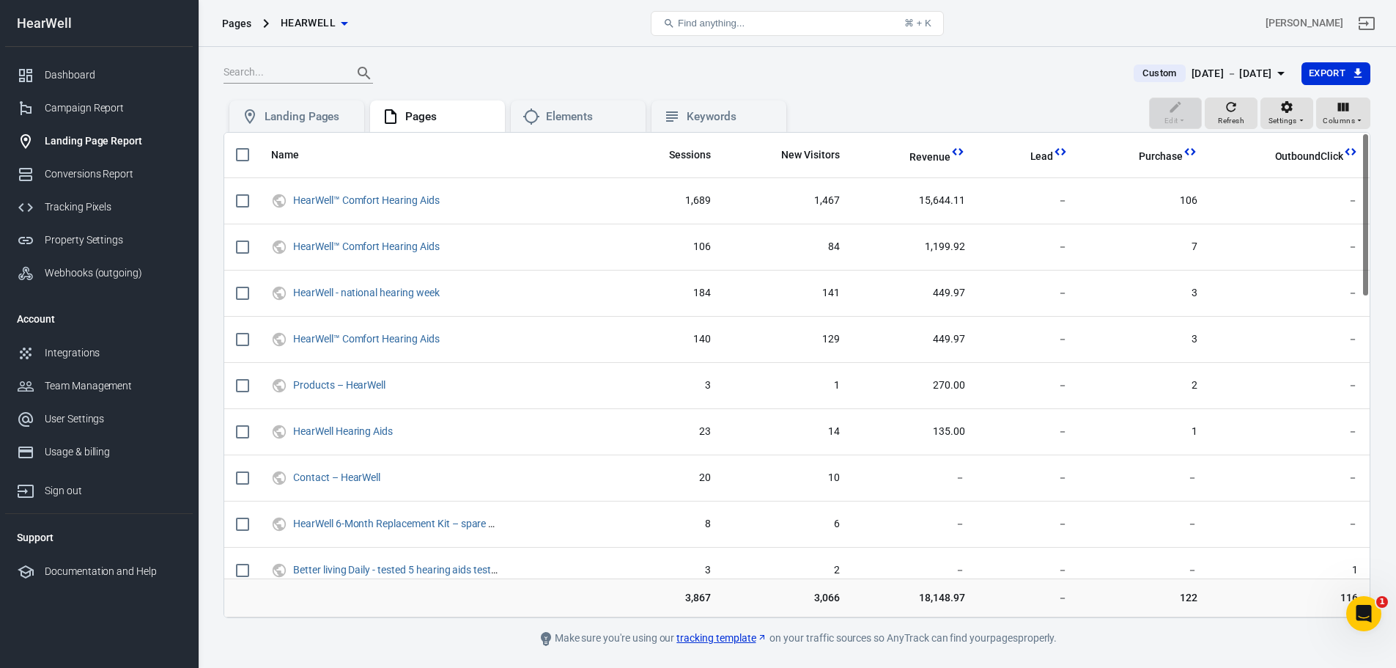
click at [1240, 81] on div "[DATE] － [DATE]" at bounding box center [1232, 74] width 81 height 18
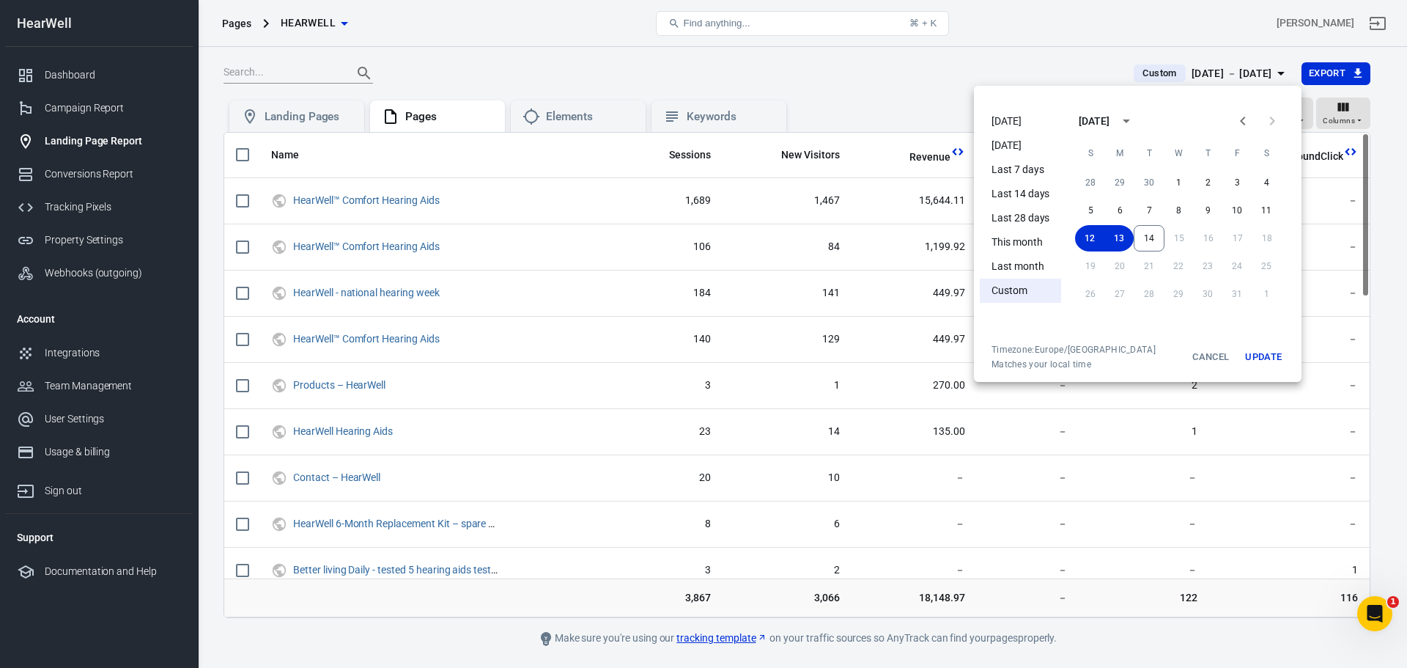
click at [873, 53] on div at bounding box center [703, 334] width 1407 height 668
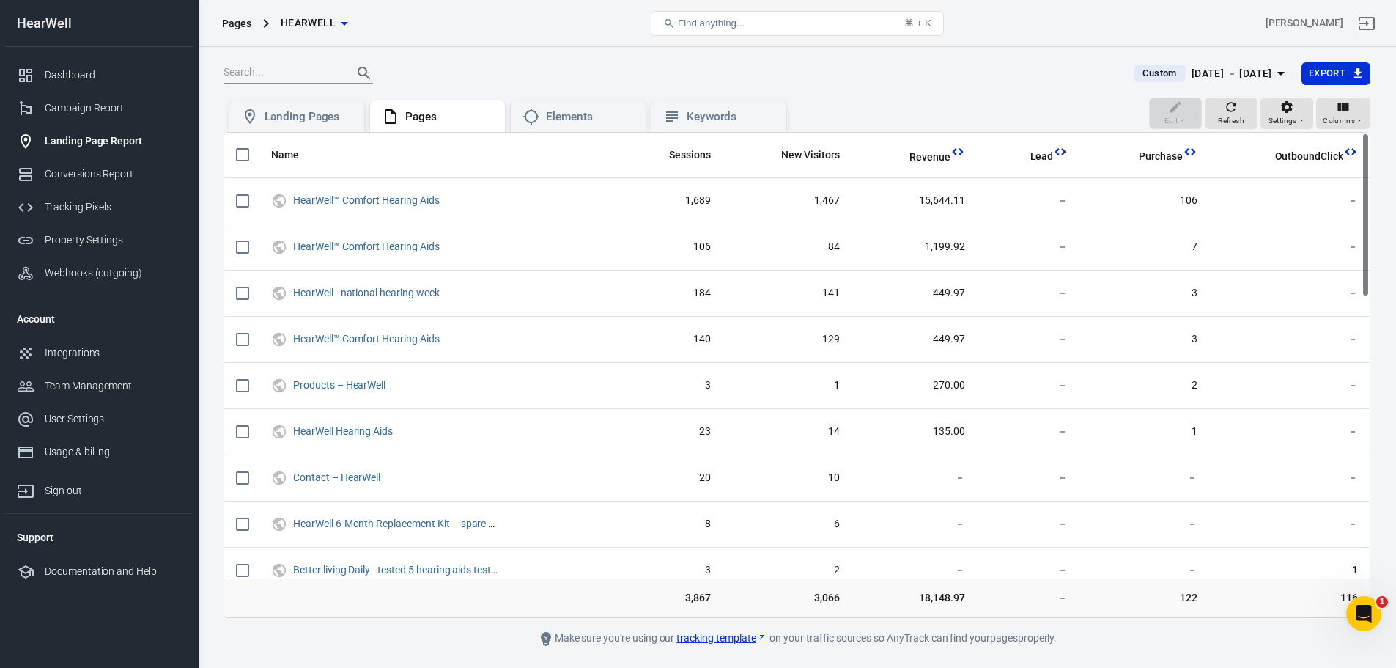
click at [1242, 68] on div "[DATE] － [DATE]" at bounding box center [1232, 74] width 81 height 18
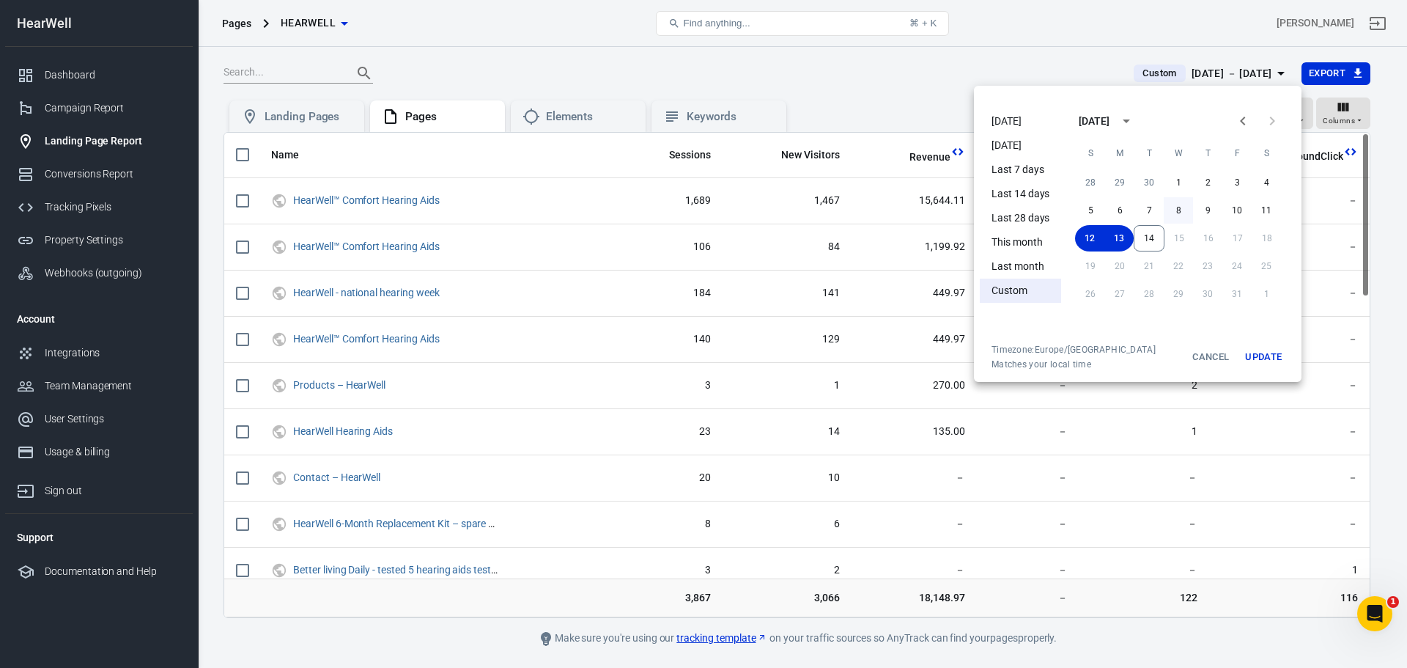
click at [1181, 210] on button "8" at bounding box center [1178, 210] width 29 height 26
click at [1258, 364] on button "Update" at bounding box center [1263, 357] width 47 height 26
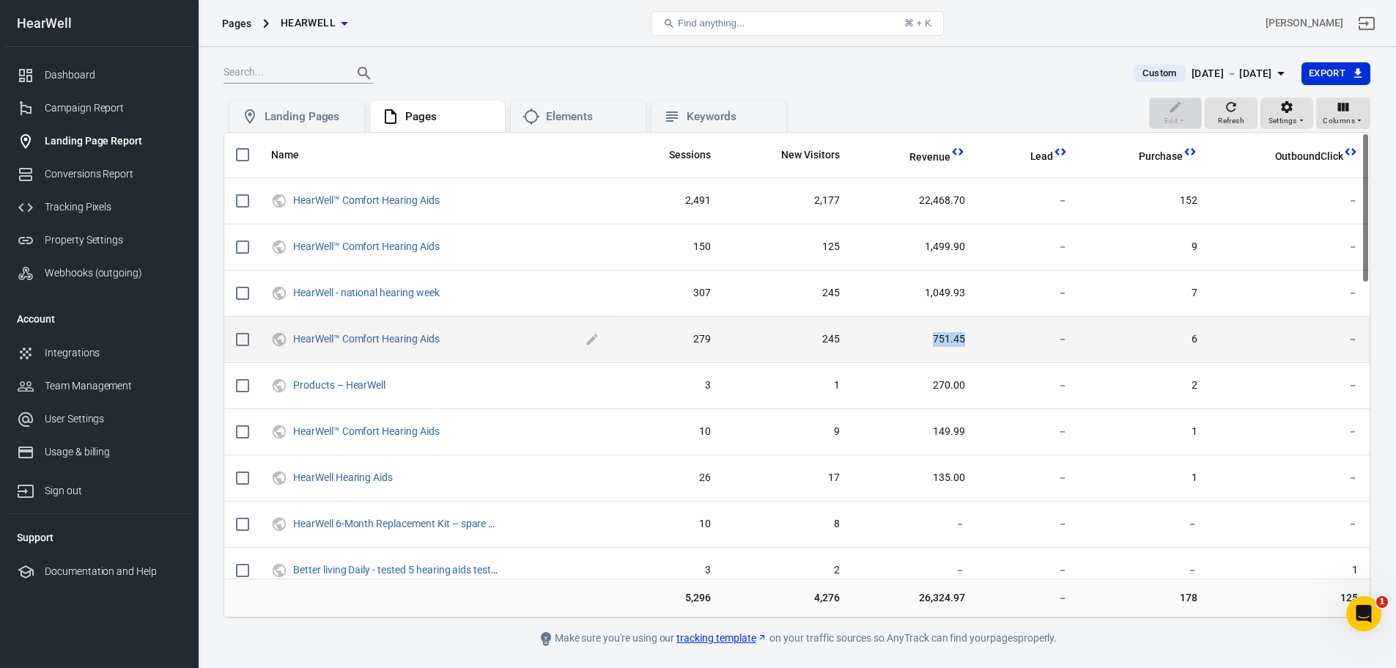
drag, startPoint x: 1026, startPoint y: 346, endPoint x: 605, endPoint y: 331, distance: 421.7
click at [849, 350] on tr "HearWell™ Comfort Hearing Aids 279 245 751.45 － 6 －" at bounding box center [797, 340] width 1146 height 46
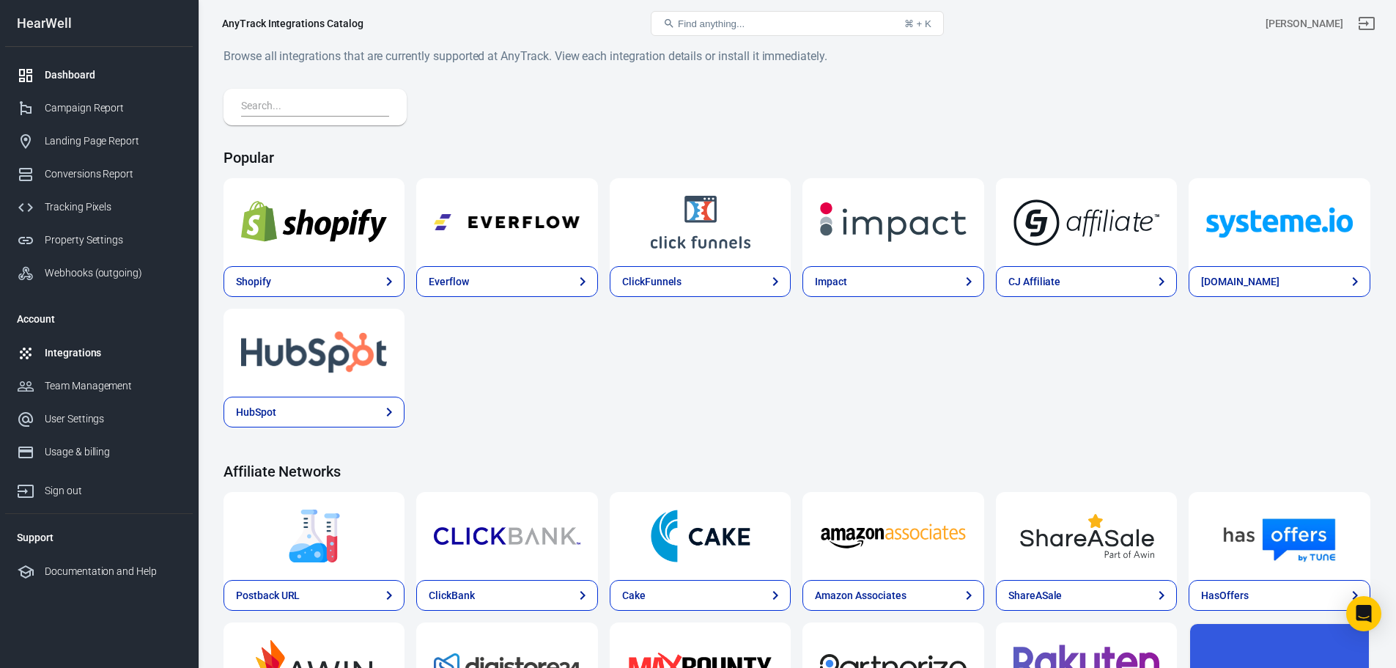
click at [87, 60] on link "Dashboard" at bounding box center [99, 75] width 188 height 33
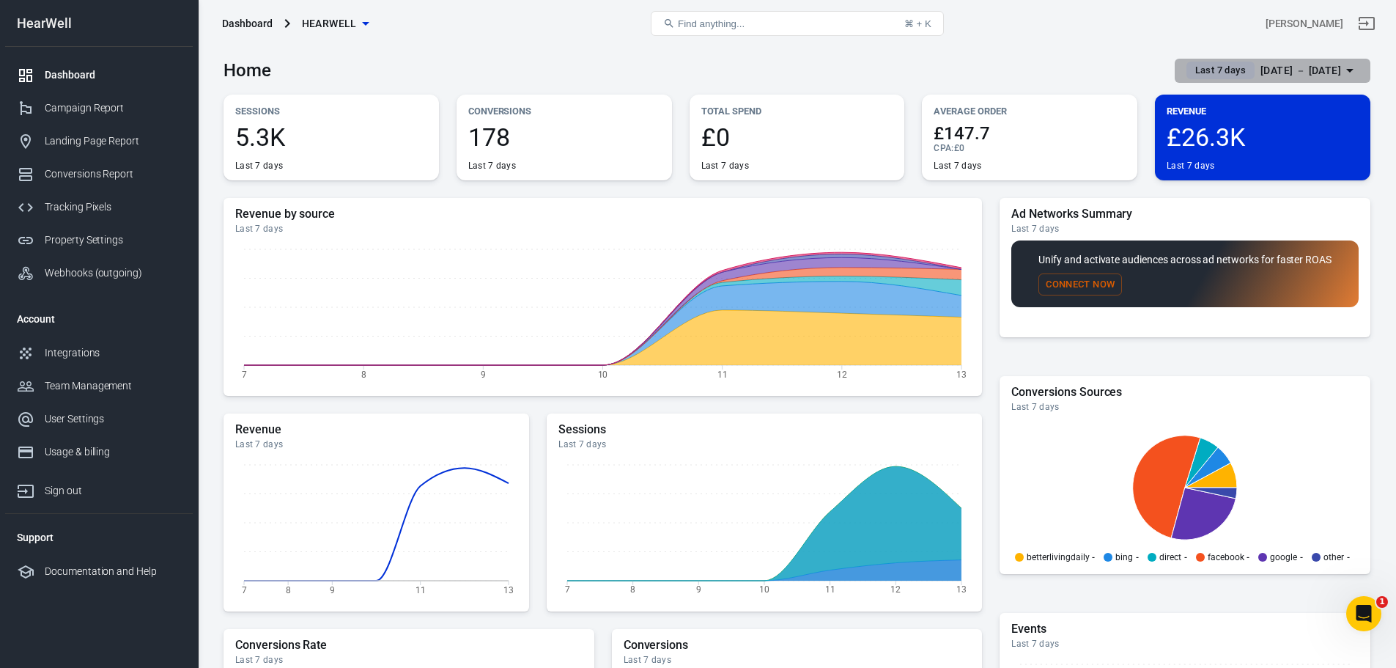
click at [1261, 65] on div "[DATE] － [DATE]" at bounding box center [1301, 71] width 81 height 18
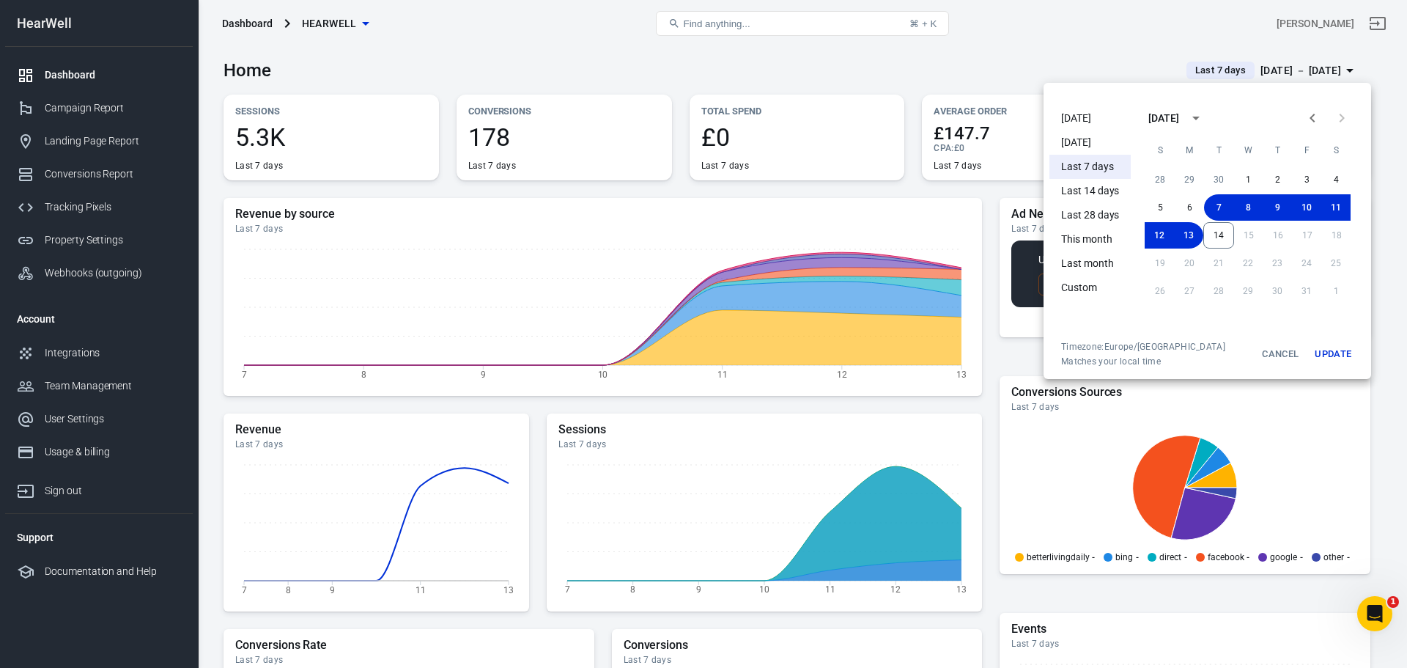
click at [1086, 122] on li "[DATE]" at bounding box center [1090, 118] width 81 height 24
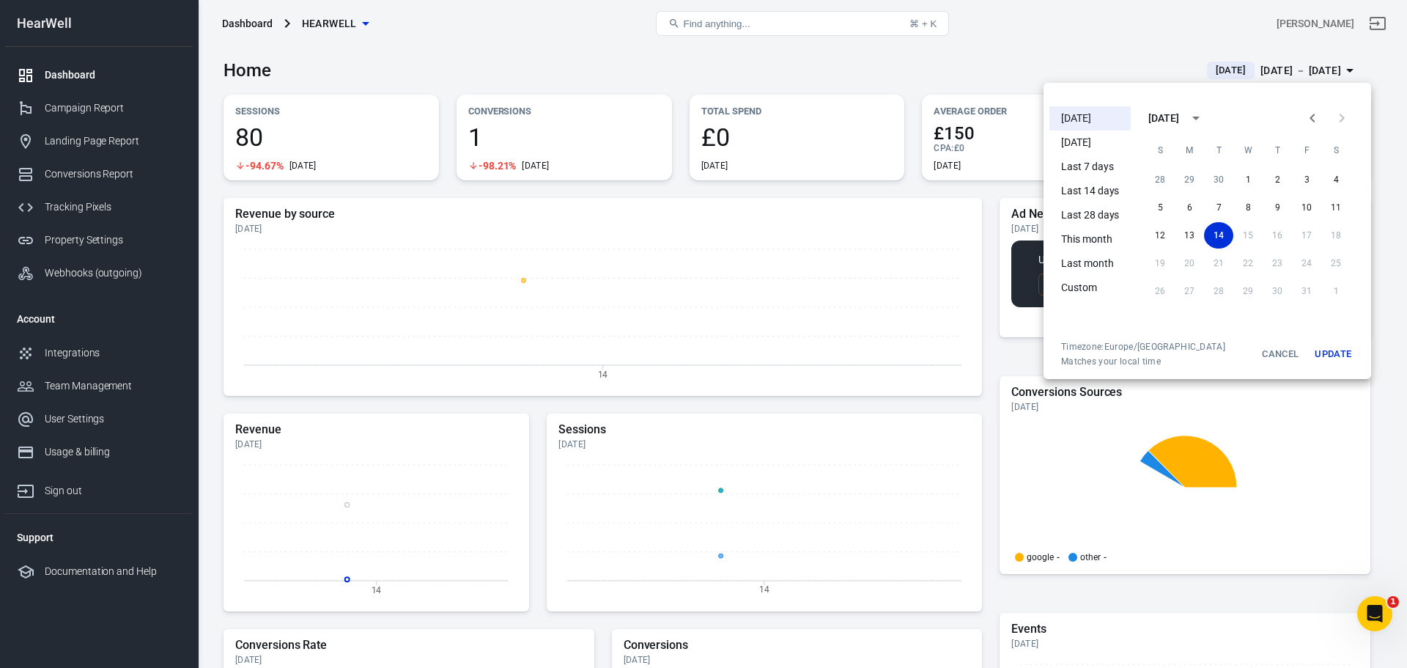
click at [883, 69] on div at bounding box center [703, 334] width 1407 height 668
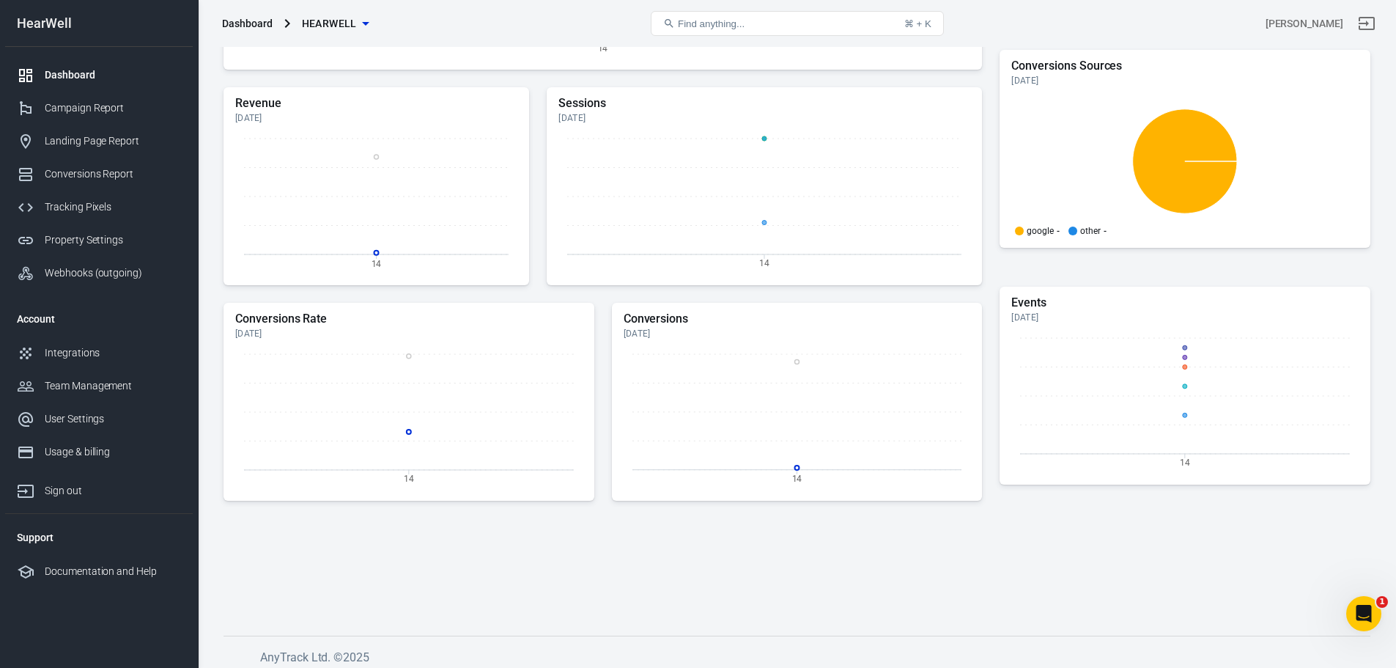
scroll to position [334, 0]
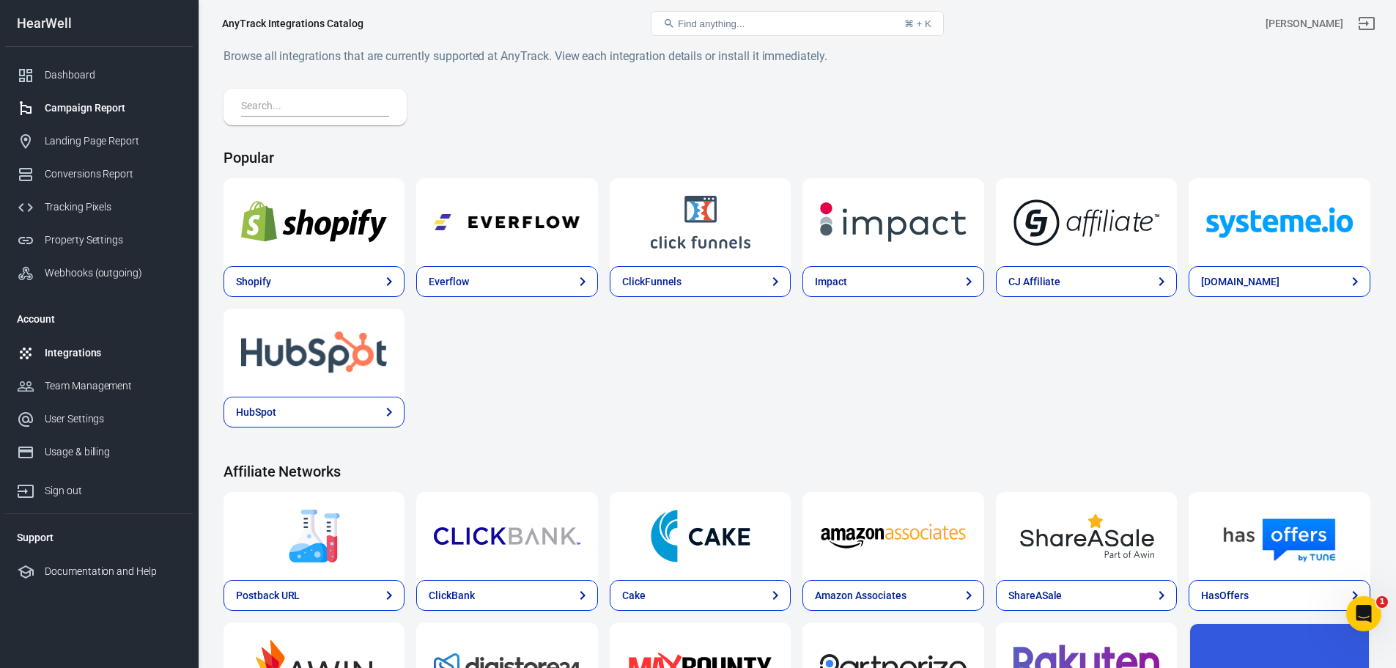
click at [91, 107] on div "Campaign Report" at bounding box center [113, 107] width 136 height 15
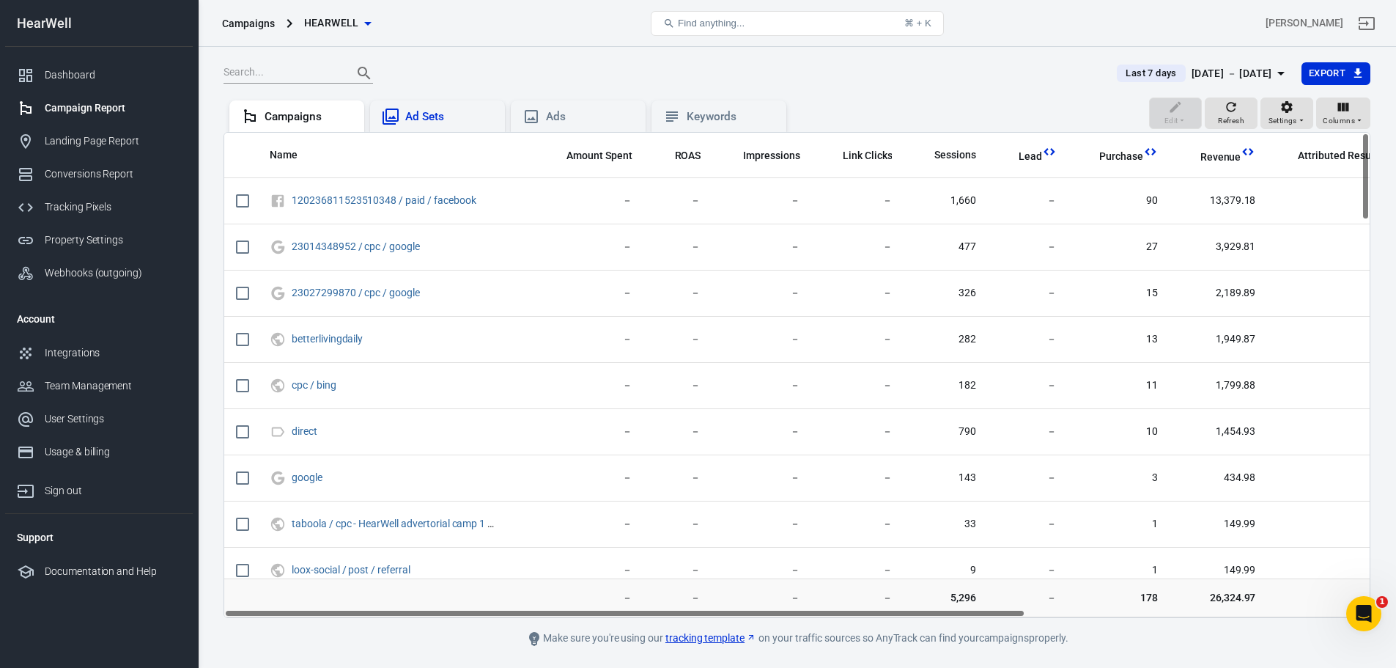
click at [444, 123] on div "Ad Sets" at bounding box center [449, 116] width 88 height 15
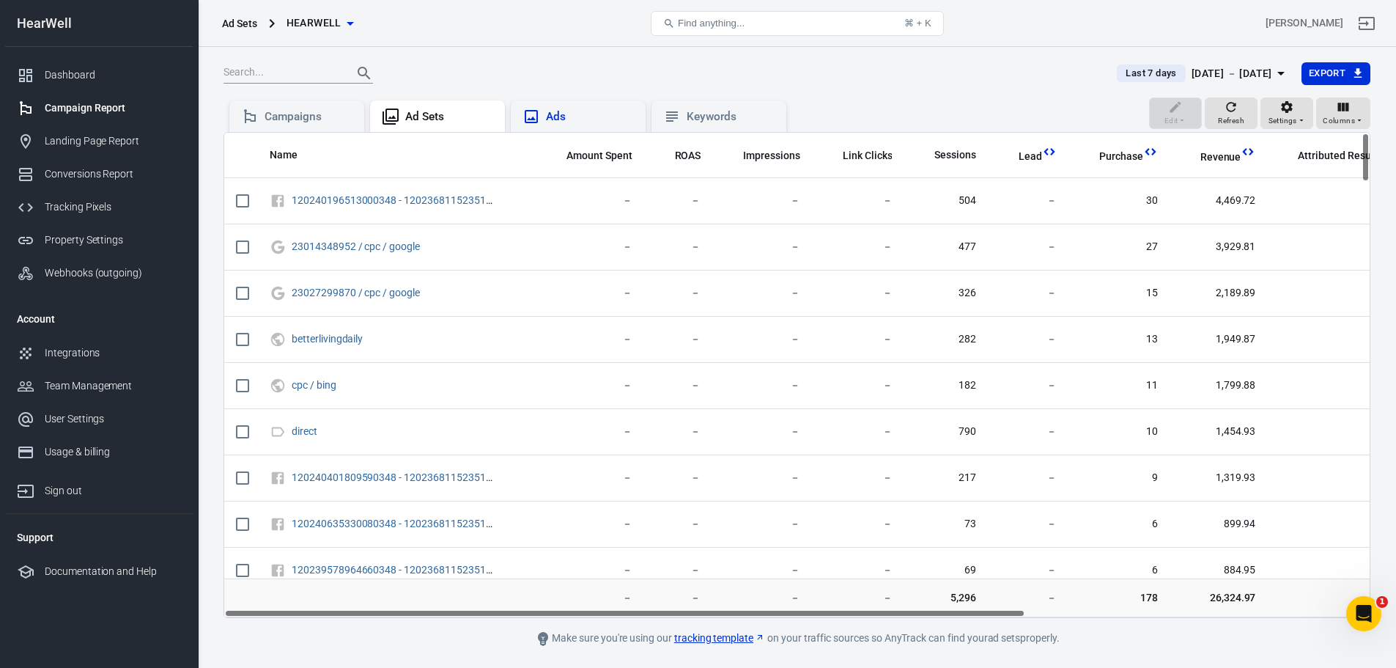
click at [562, 100] on div "Ads" at bounding box center [578, 116] width 135 height 32
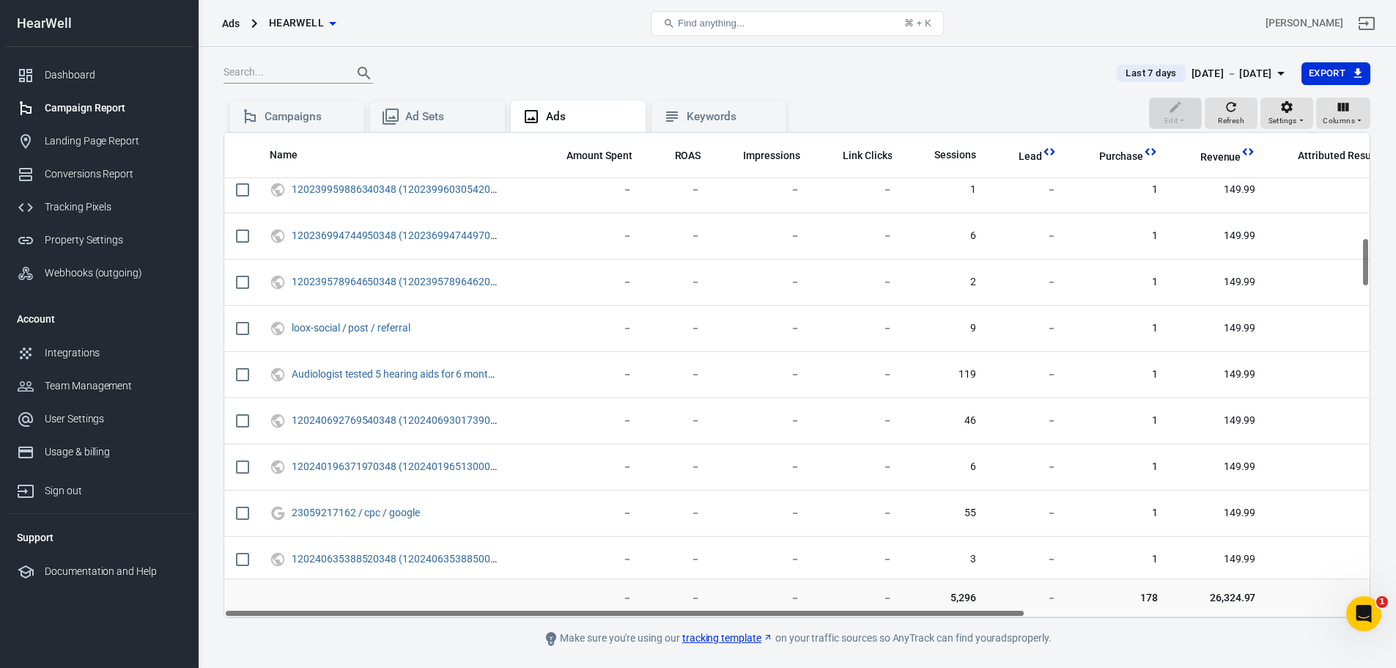
scroll to position [1350, 0]
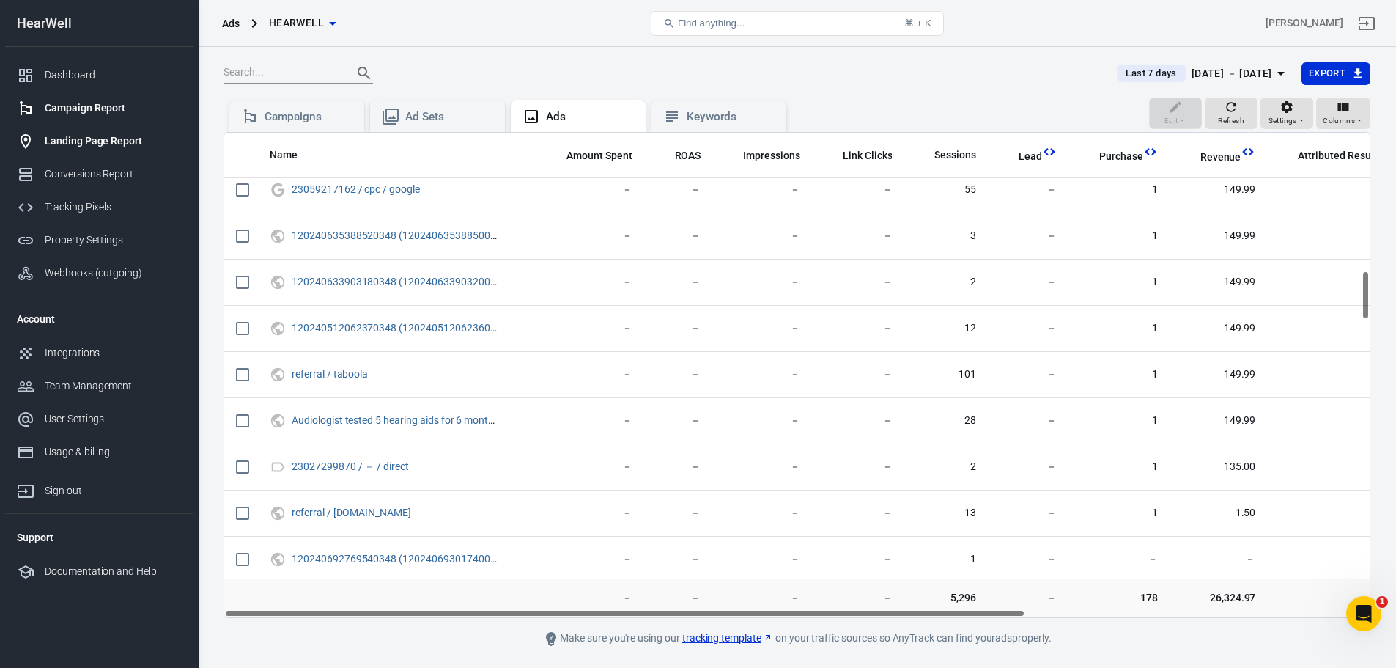
click at [111, 139] on div "Landing Page Report" at bounding box center [113, 140] width 136 height 15
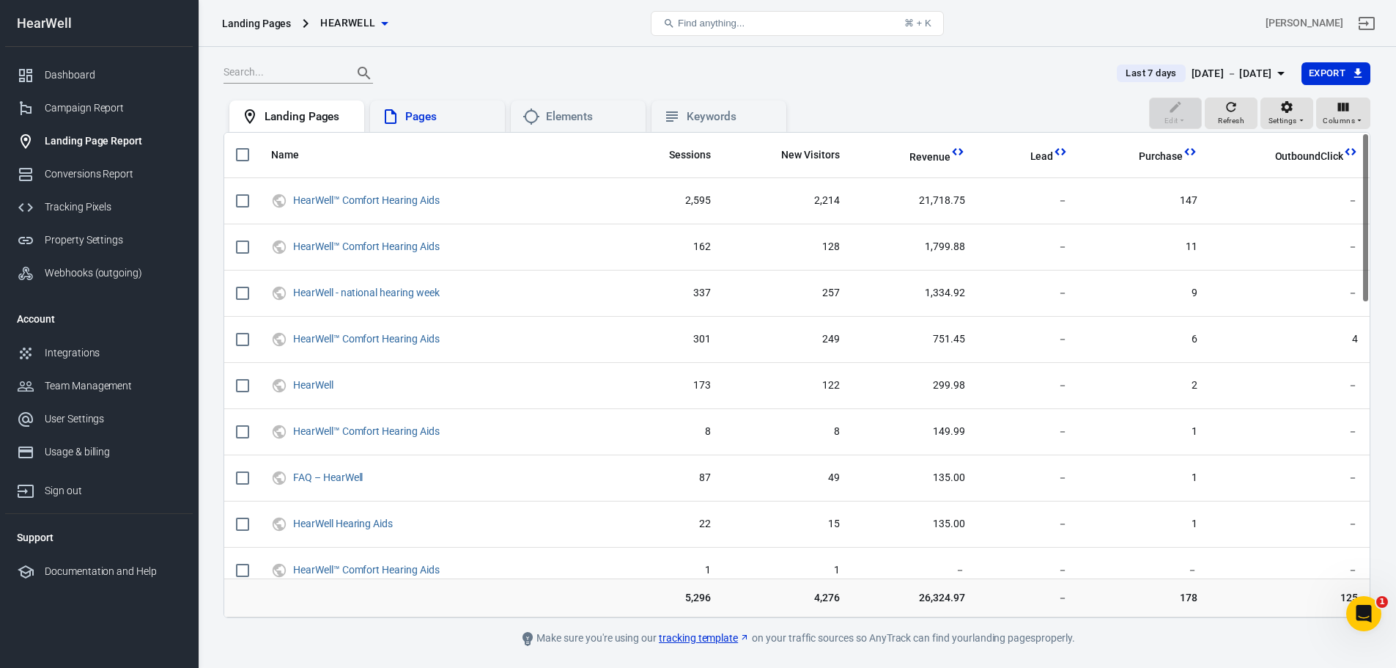
click at [449, 122] on div "Pages" at bounding box center [449, 116] width 88 height 15
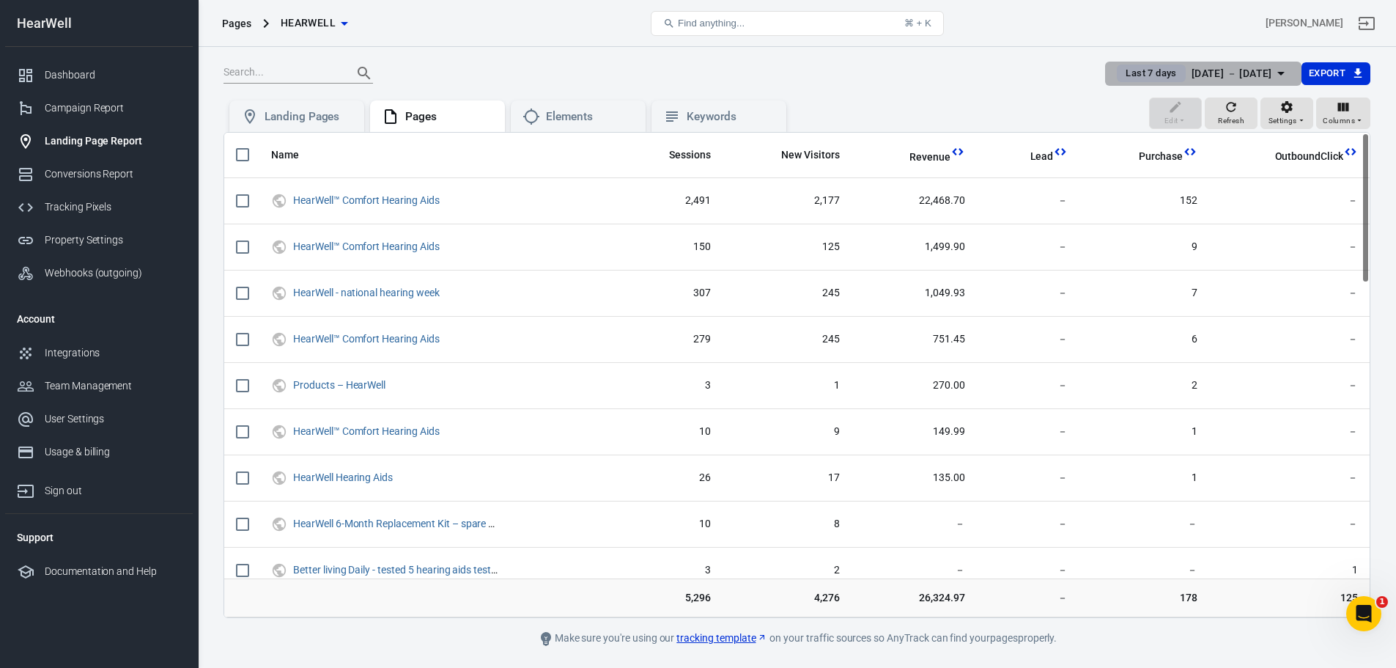
click at [1216, 73] on div "[DATE] － [DATE]" at bounding box center [1232, 74] width 81 height 18
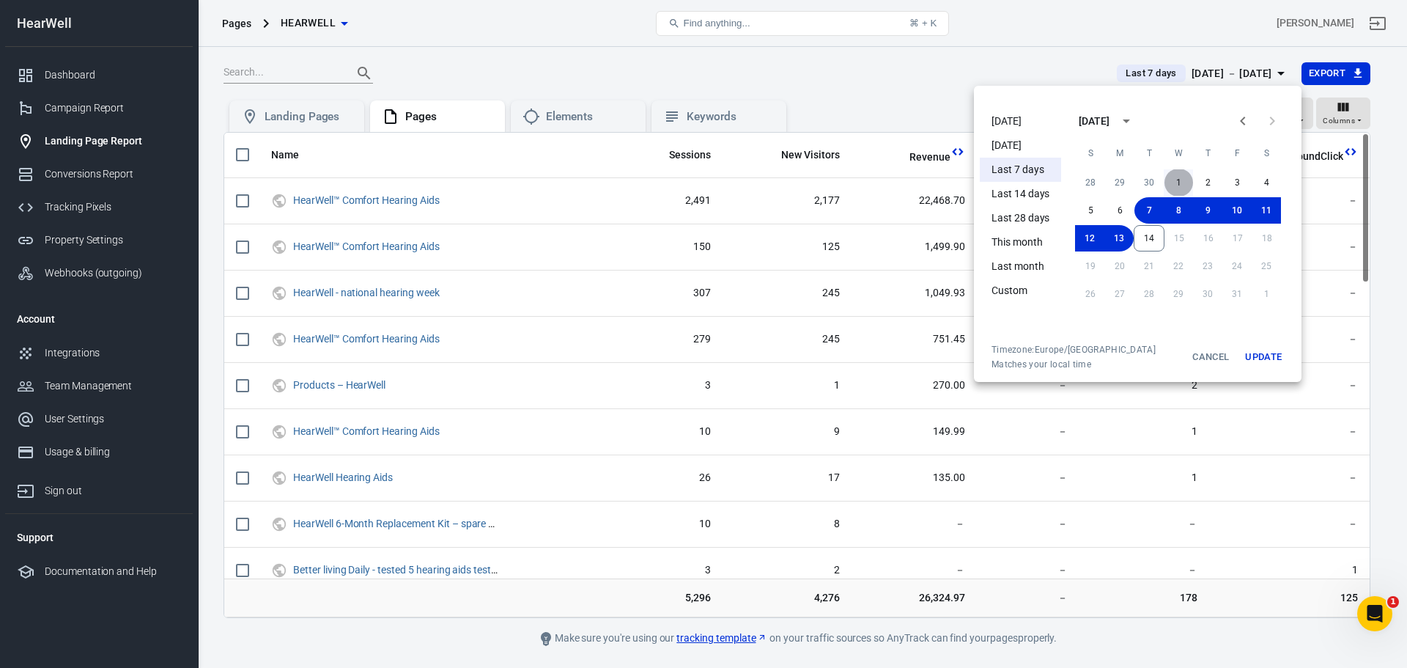
click at [1179, 176] on button "1" at bounding box center [1178, 182] width 29 height 26
click at [1270, 360] on button "Update" at bounding box center [1263, 357] width 47 height 26
